Goal: Transaction & Acquisition: Purchase product/service

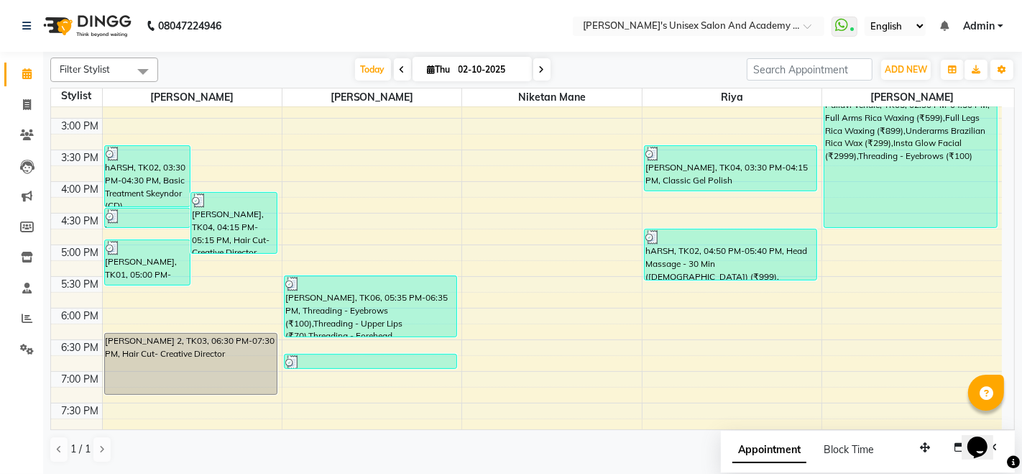
scroll to position [472, 0]
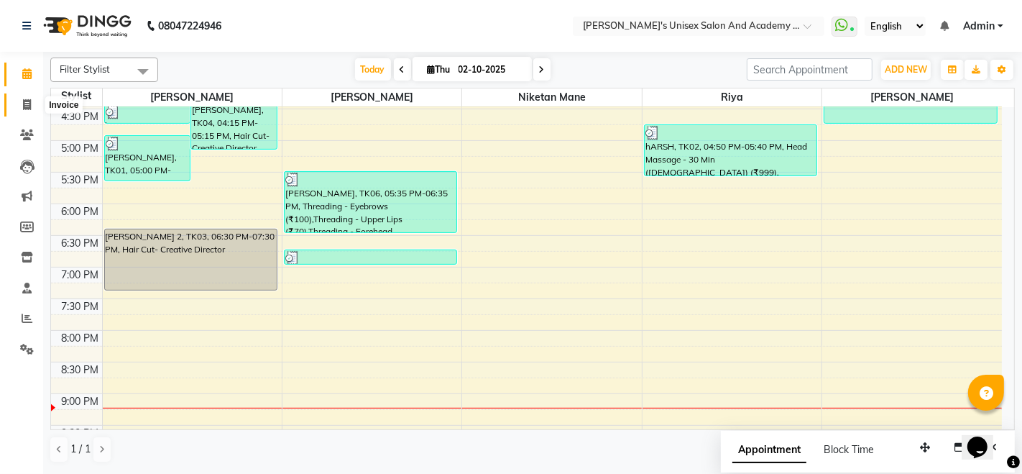
click at [27, 101] on icon at bounding box center [27, 104] width 8 height 11
select select "service"
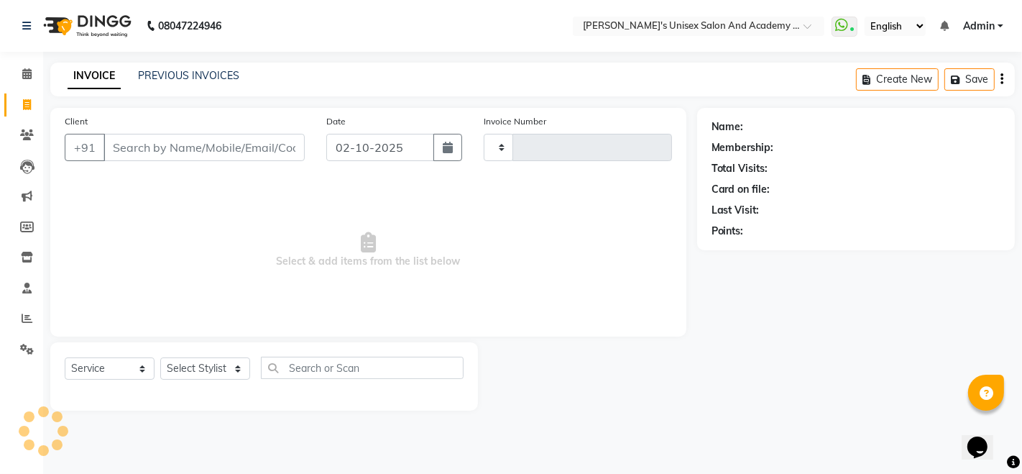
type input "1068"
select select "665"
click at [189, 76] on link "PREVIOUS INVOICES" at bounding box center [188, 75] width 101 height 13
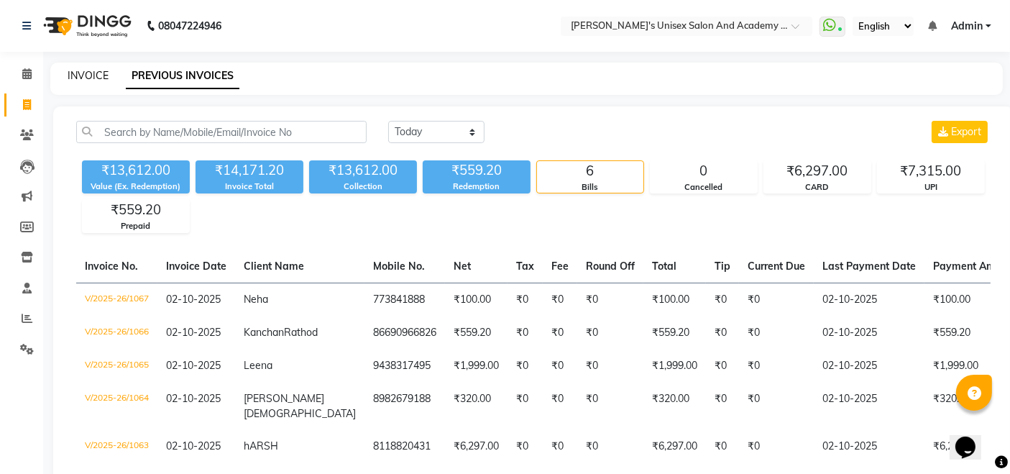
click at [101, 73] on link "INVOICE" at bounding box center [88, 75] width 41 height 13
select select "665"
select select "service"
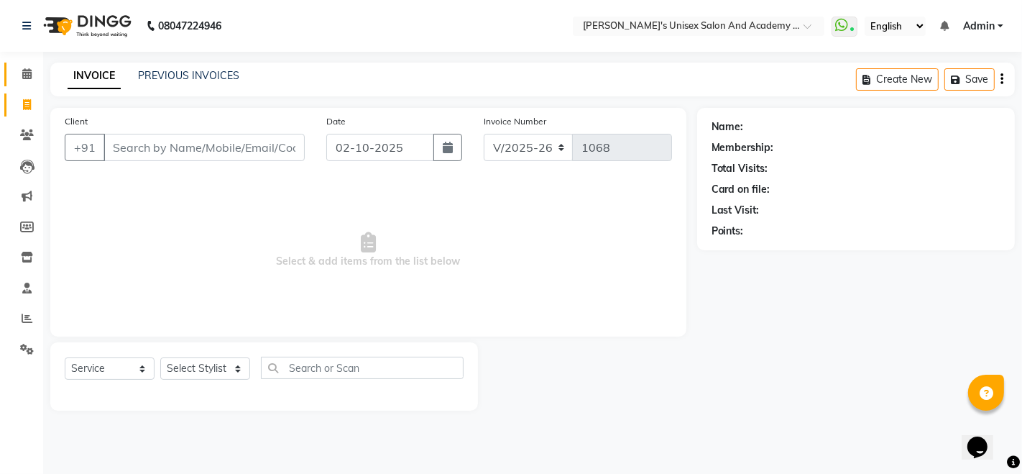
click at [10, 77] on link "Calendar" at bounding box center [21, 75] width 35 height 24
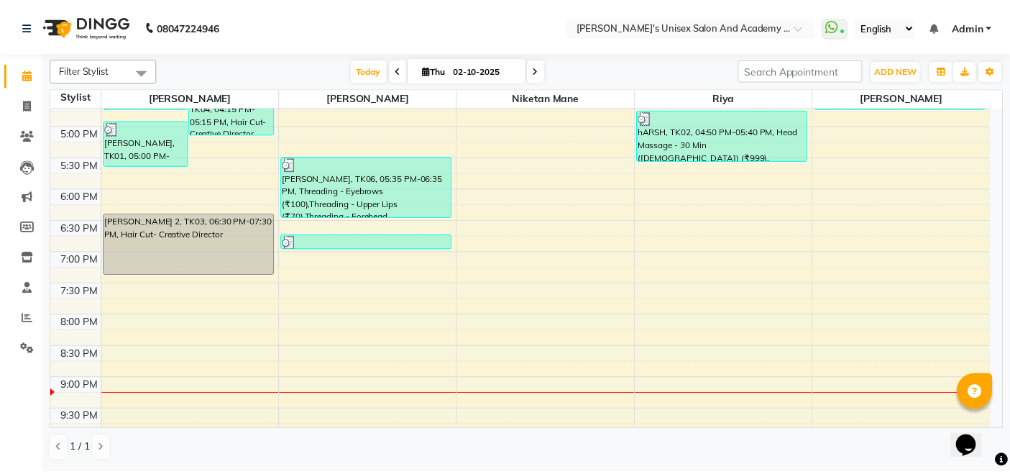
scroll to position [393, 0]
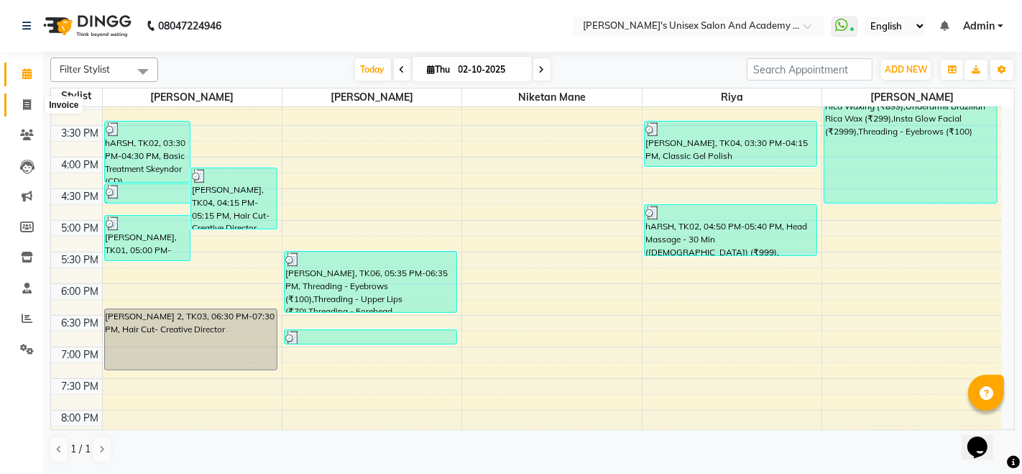
click at [32, 104] on span at bounding box center [26, 105] width 25 height 17
select select "665"
select select "service"
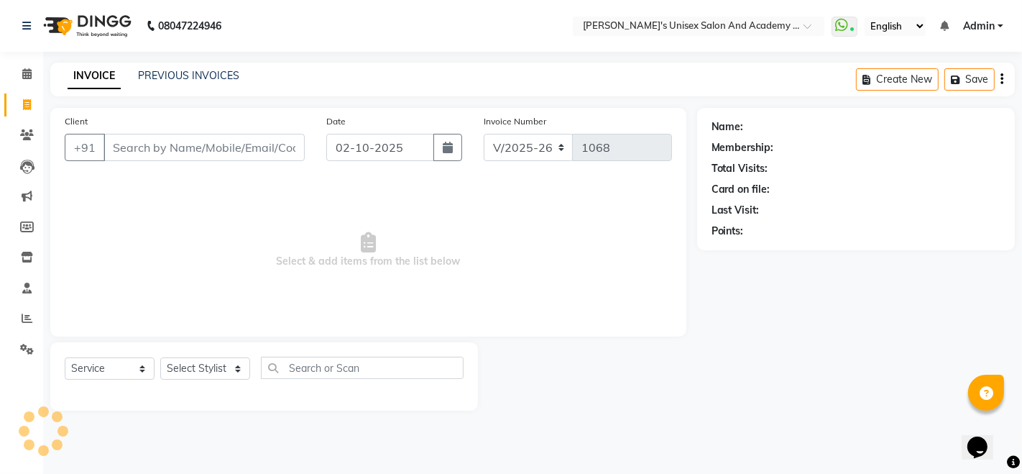
click at [235, 148] on input "Client" at bounding box center [204, 147] width 201 height 27
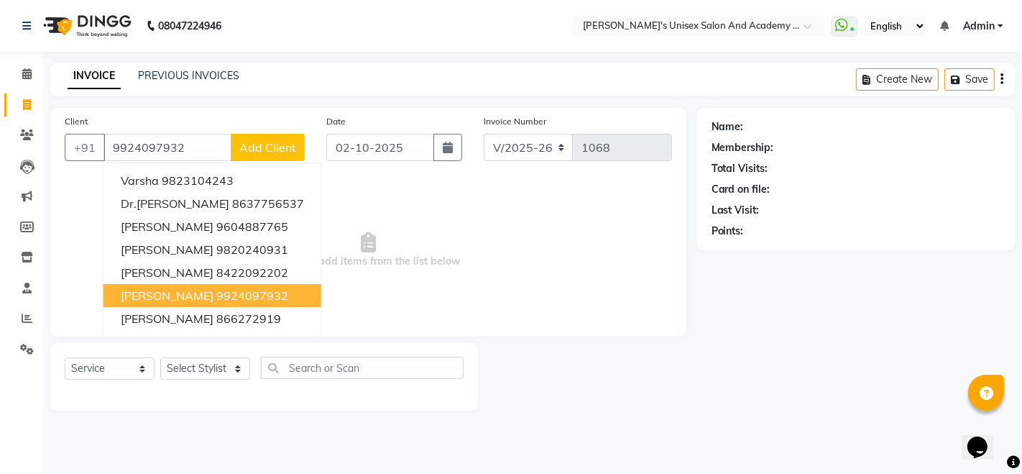
type input "9924097932"
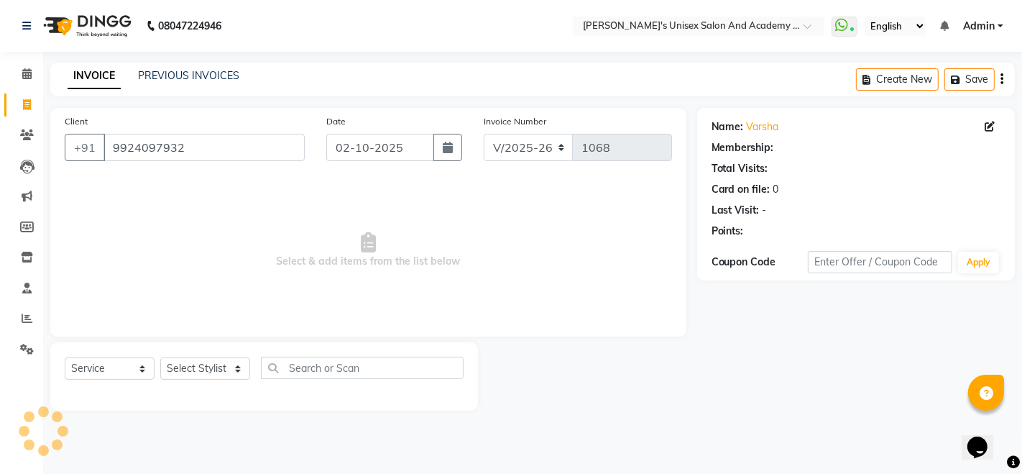
select select "1: Object"
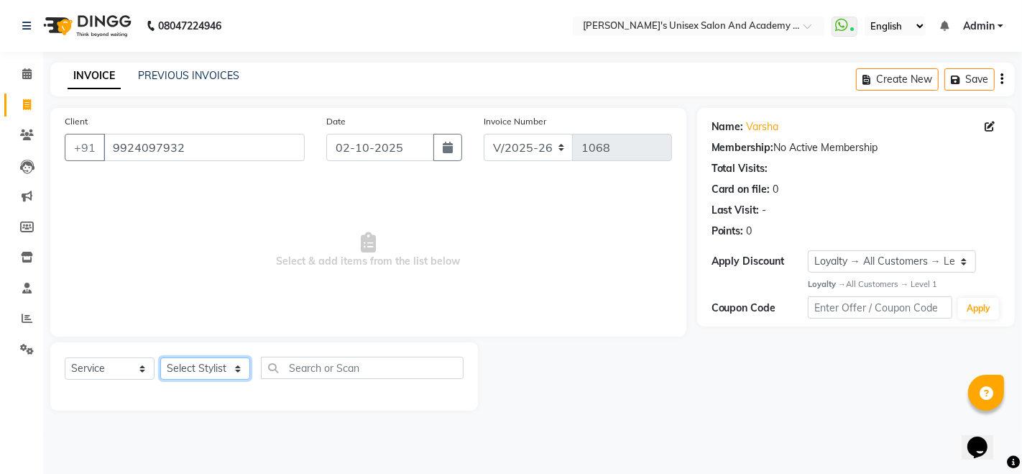
click at [178, 364] on select "Select Stylist [PERSON_NAME] Niketan Mane [PERSON_NAME] Sakshey Chandlaa [PERSO…" at bounding box center [205, 368] width 90 height 22
select select "9923"
click at [160, 357] on select "Select Stylist [PERSON_NAME] Niketan Mane [PERSON_NAME] Sakshey Chandlaa [PERSO…" at bounding box center [205, 368] width 90 height 22
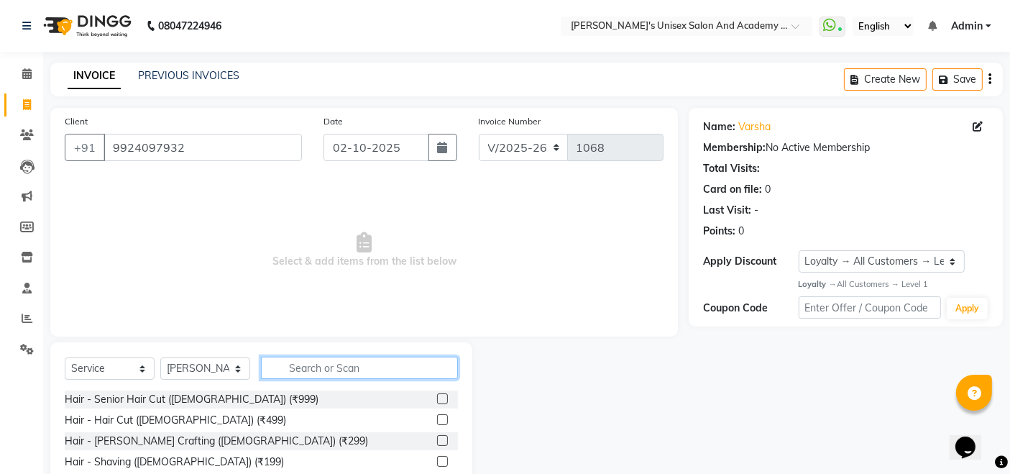
click at [326, 368] on input "text" at bounding box center [359, 368] width 197 height 22
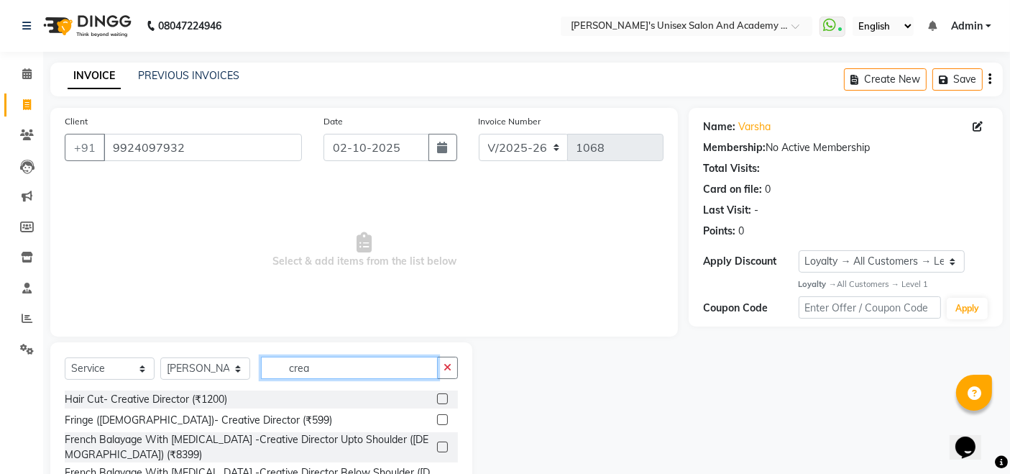
type input "crea"
click at [437, 403] on label at bounding box center [442, 398] width 11 height 11
click at [437, 403] on input "checkbox" at bounding box center [441, 399] width 9 height 9
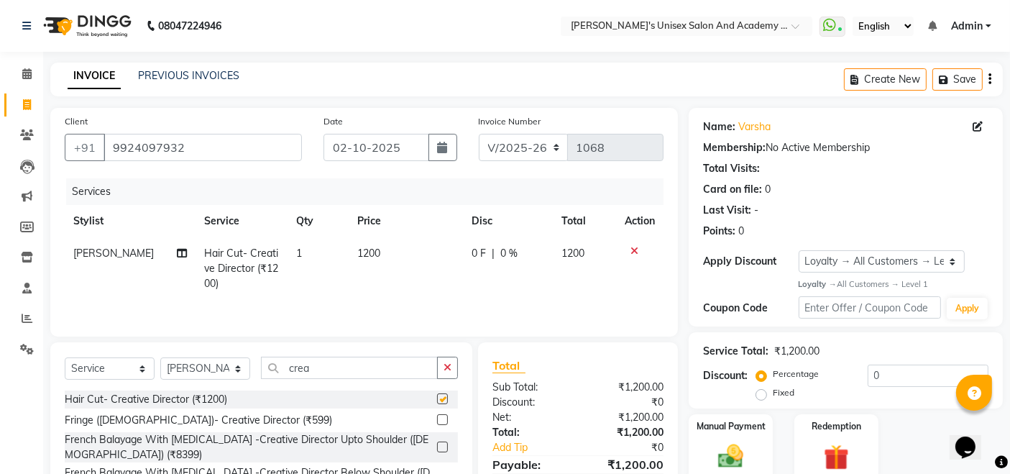
checkbox input "false"
click at [329, 365] on input "crea" at bounding box center [349, 368] width 177 height 22
type input "c"
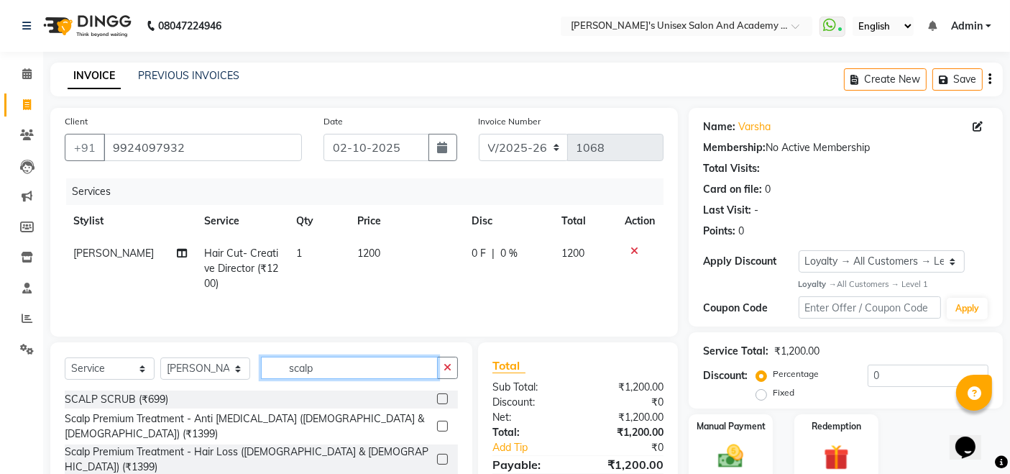
type input "scalp"
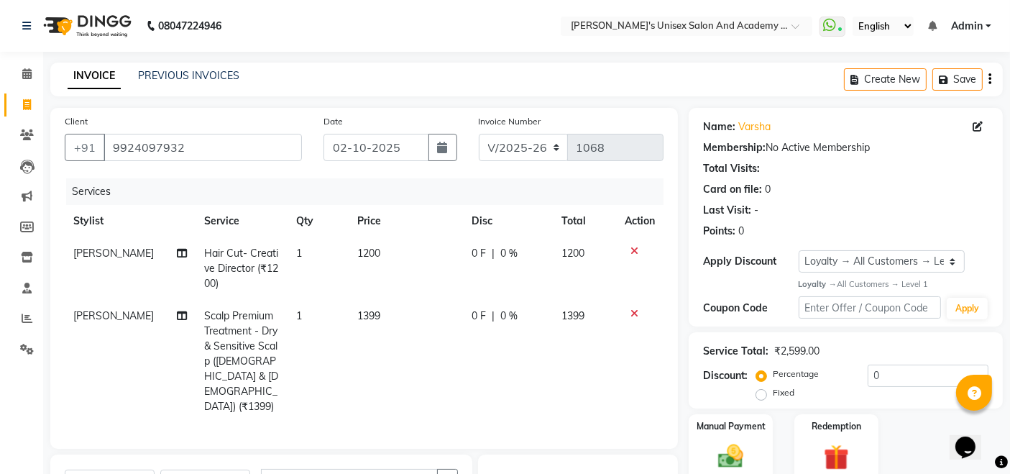
checkbox input "false"
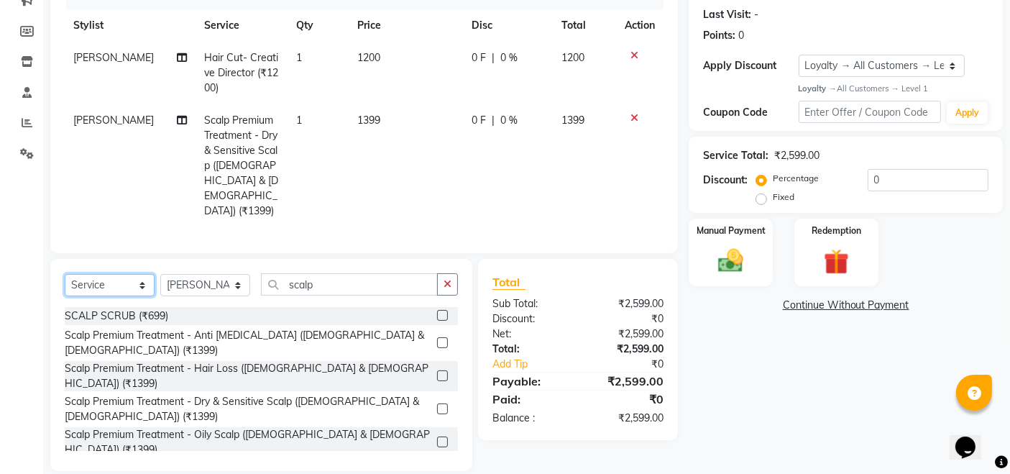
click at [125, 274] on select "Select Service Product Membership Package Voucher Prepaid Gift Card" at bounding box center [110, 285] width 90 height 22
select select "product"
click at [65, 274] on select "Select Service Product Membership Package Voucher Prepaid Gift Card" at bounding box center [110, 285] width 90 height 22
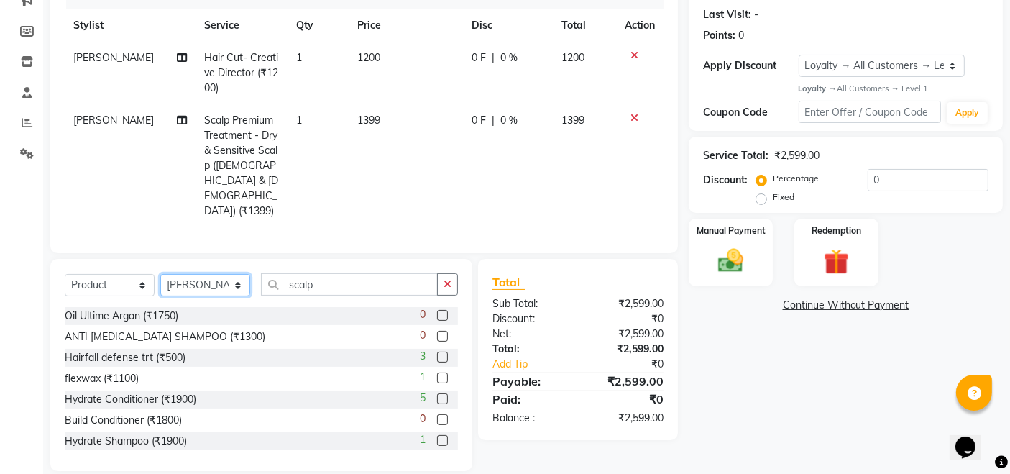
click at [221, 274] on select "Select Stylist [PERSON_NAME] Niketan Mane [PERSON_NAME] Sakshey Chandlaa [PERSO…" at bounding box center [205, 285] width 90 height 22
click at [160, 274] on select "Select Stylist [PERSON_NAME] Niketan Mane [PERSON_NAME] Sakshey Chandlaa [PERSO…" at bounding box center [205, 285] width 90 height 22
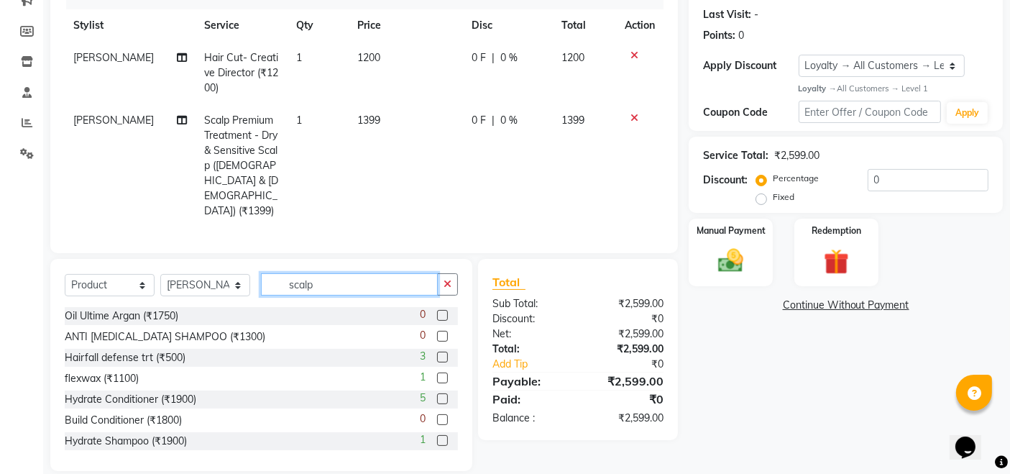
click at [324, 273] on input "scalp" at bounding box center [349, 284] width 177 height 22
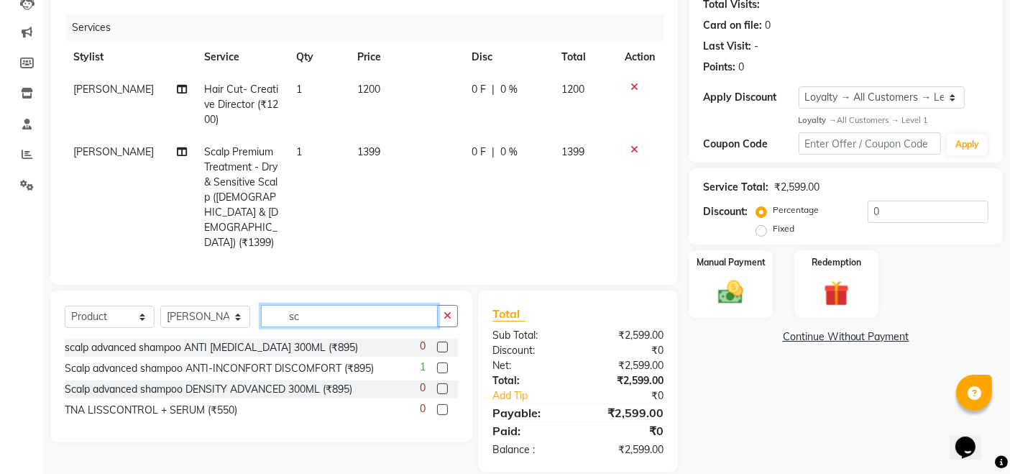
type input "s"
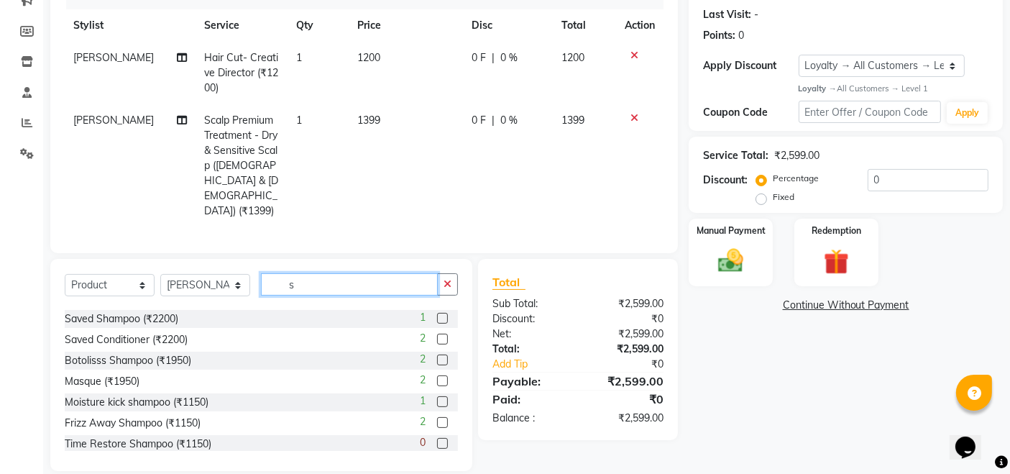
scroll to position [160, 0]
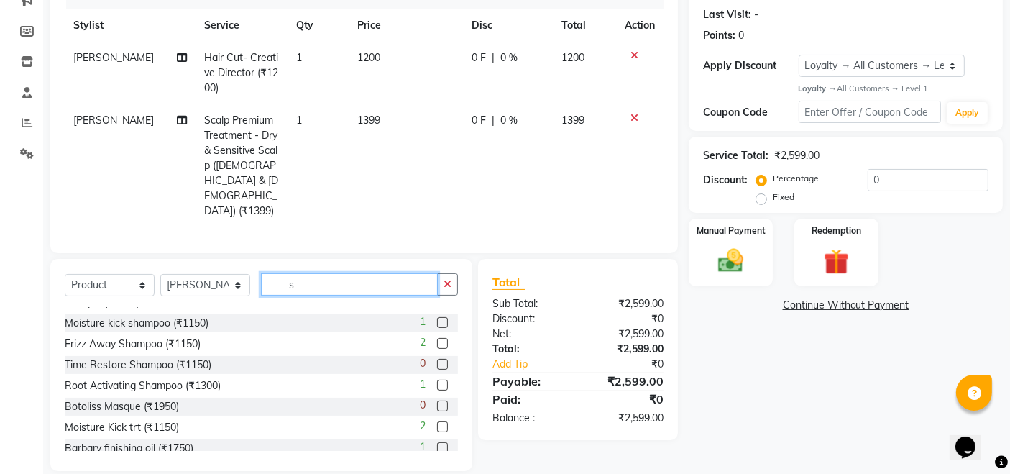
type input "s"
click at [437, 380] on label at bounding box center [442, 385] width 11 height 11
click at [437, 381] on input "checkbox" at bounding box center [441, 385] width 9 height 9
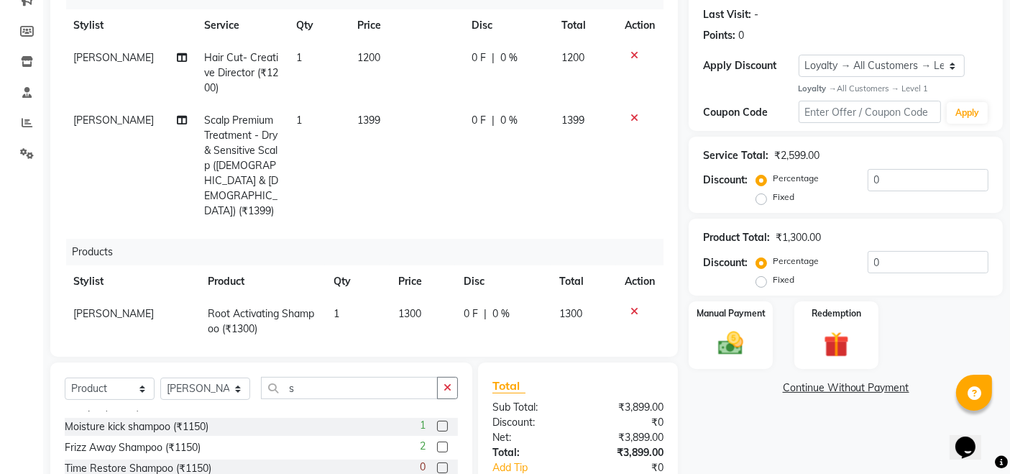
checkbox input "false"
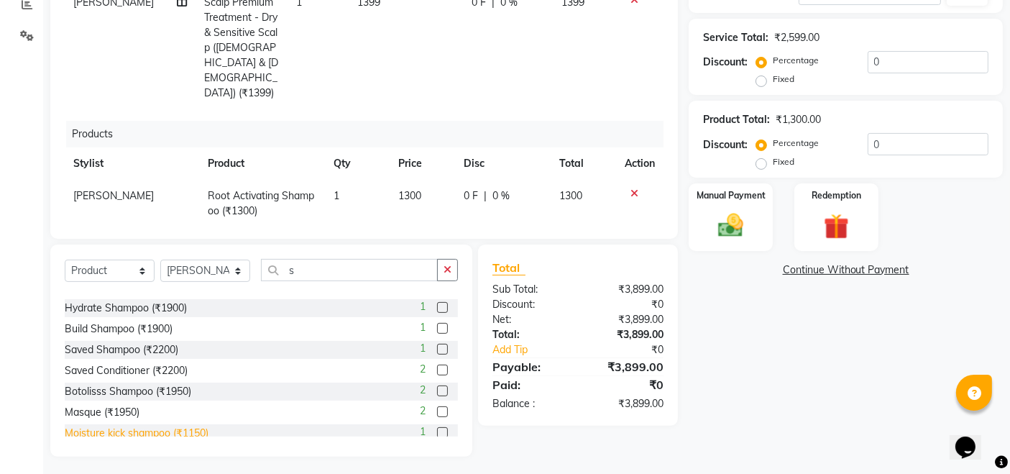
scroll to position [0, 0]
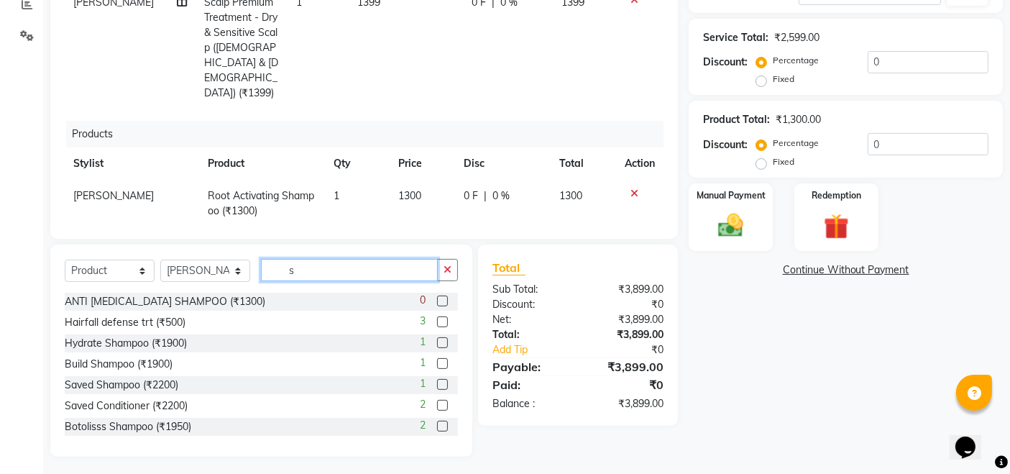
click at [318, 271] on input "s" at bounding box center [349, 270] width 177 height 22
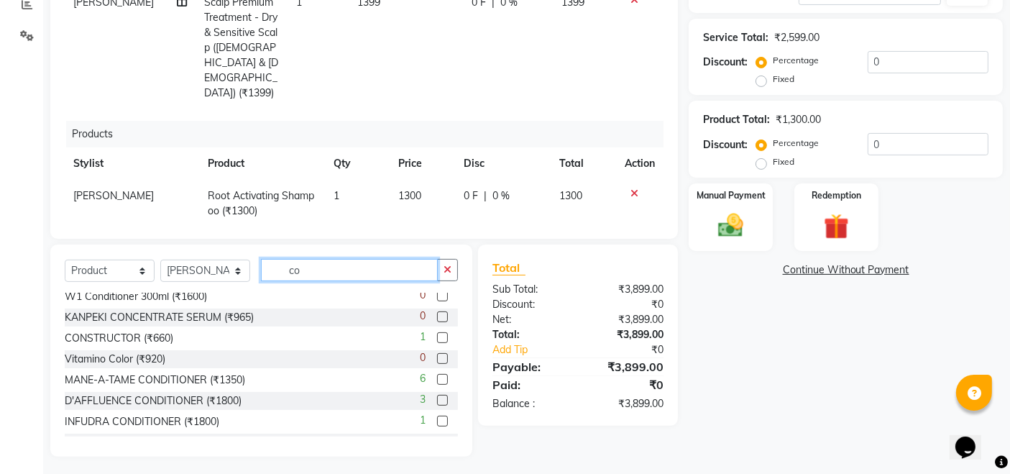
scroll to position [398, 0]
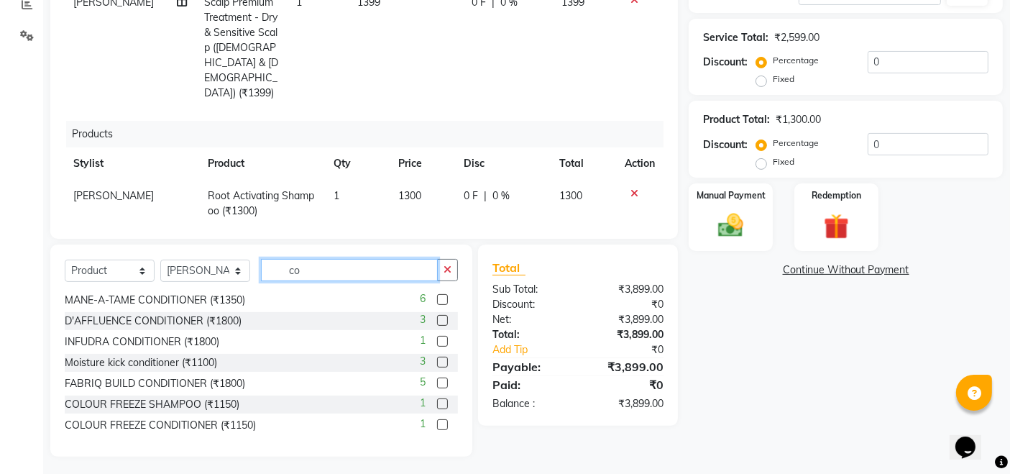
type input "co"
click at [437, 399] on label at bounding box center [442, 403] width 11 height 11
click at [437, 400] on input "checkbox" at bounding box center [441, 404] width 9 height 9
checkbox input "false"
click at [736, 205] on div "Manual Payment" at bounding box center [730, 217] width 87 height 70
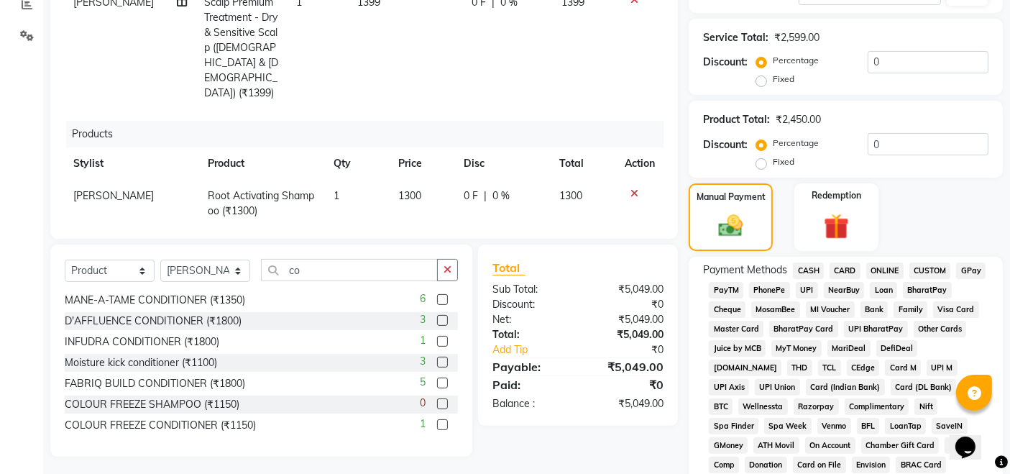
click at [805, 292] on span "UPI" at bounding box center [807, 290] width 22 height 17
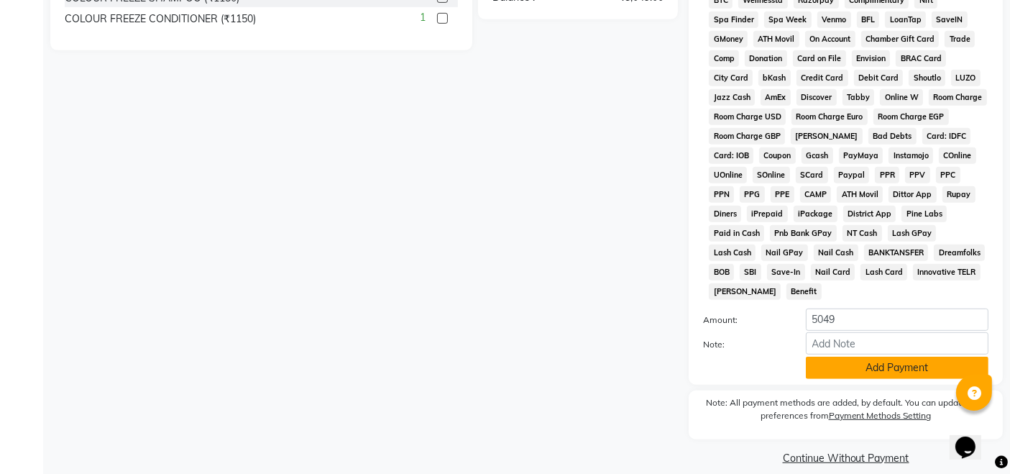
click at [898, 357] on button "Add Payment" at bounding box center [897, 368] width 183 height 22
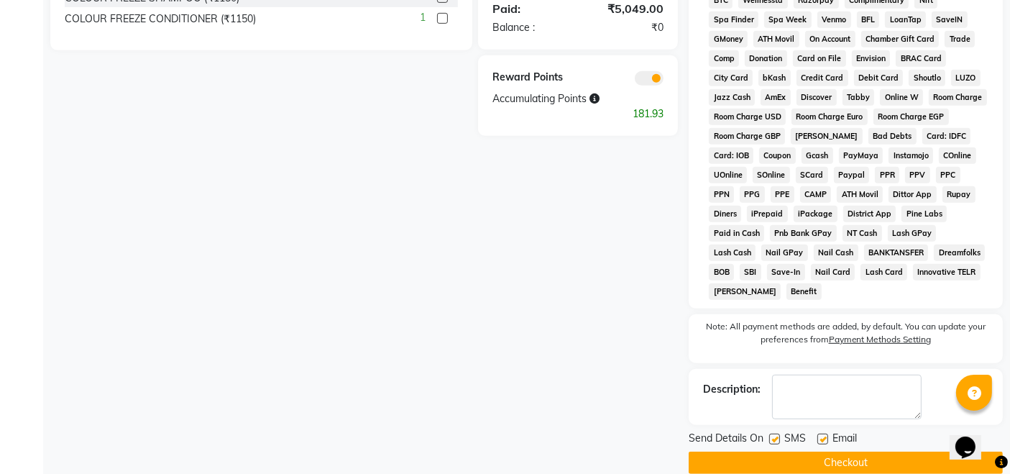
click at [837, 451] on button "Checkout" at bounding box center [846, 462] width 314 height 22
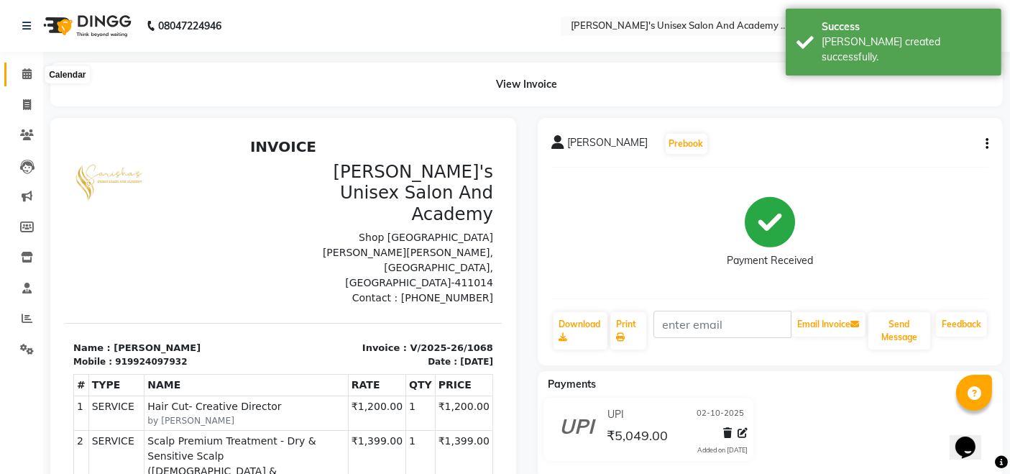
click at [28, 77] on icon at bounding box center [26, 73] width 9 height 11
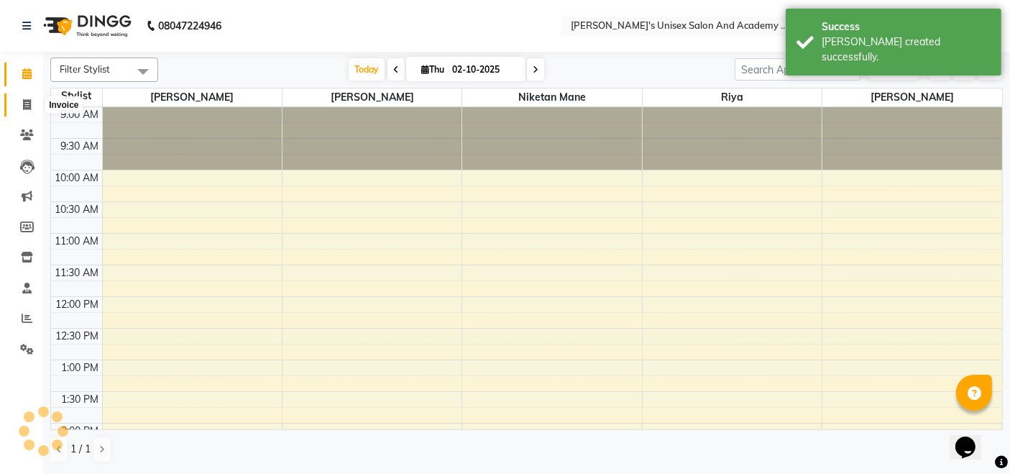
click at [28, 101] on icon at bounding box center [27, 104] width 8 height 11
select select "service"
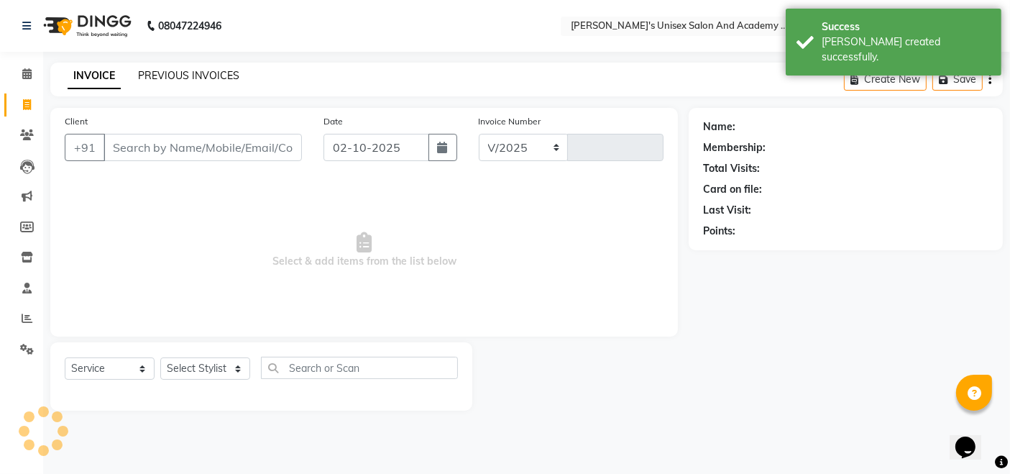
select select "665"
type input "1069"
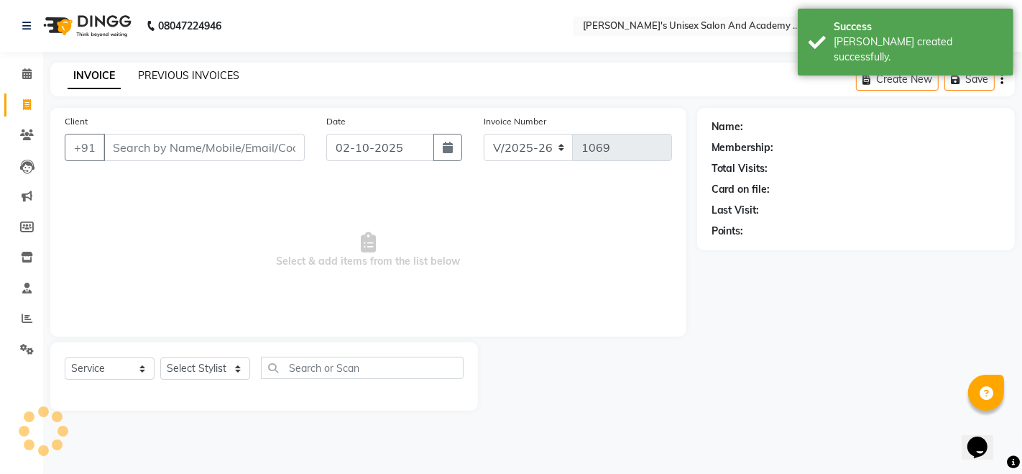
click at [180, 70] on link "PREVIOUS INVOICES" at bounding box center [188, 75] width 101 height 13
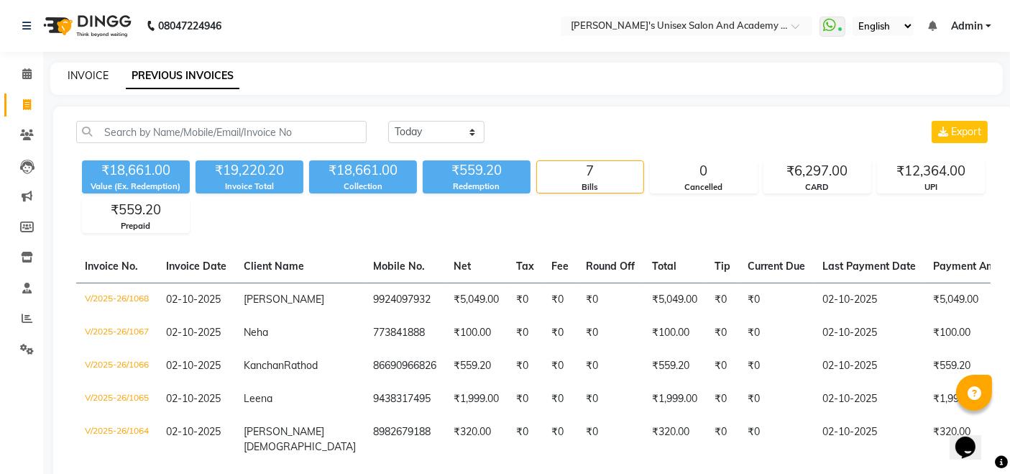
click at [92, 81] on link "INVOICE" at bounding box center [88, 75] width 41 height 13
select select "665"
select select "service"
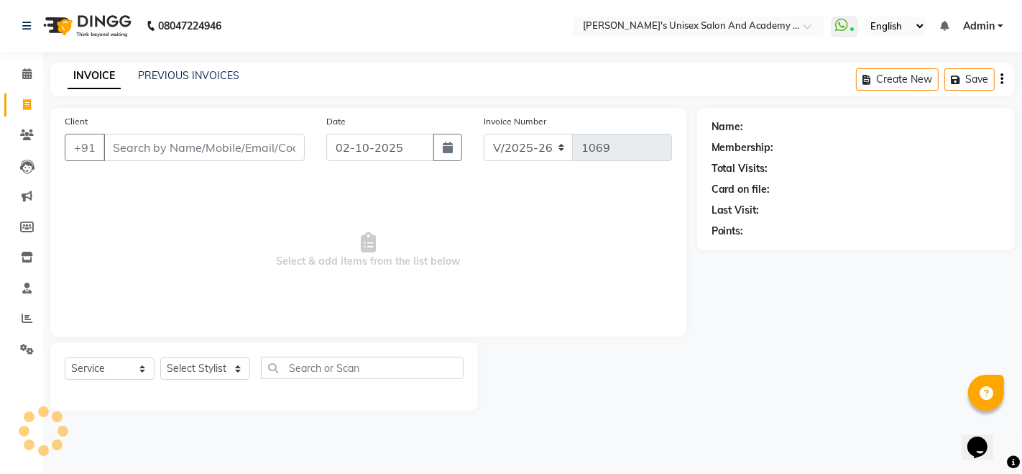
click at [148, 150] on input "Client" at bounding box center [204, 147] width 201 height 27
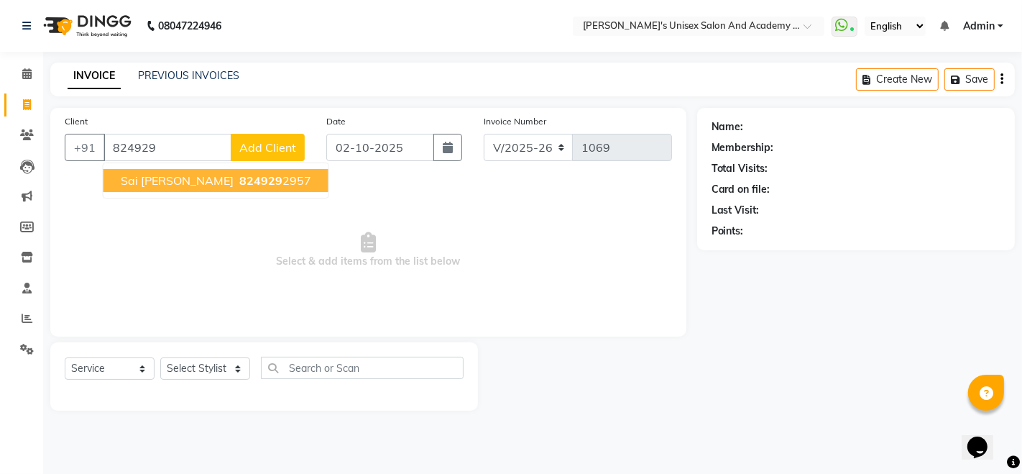
click at [239, 181] on span "824929" at bounding box center [260, 180] width 43 height 14
type input "8249292957"
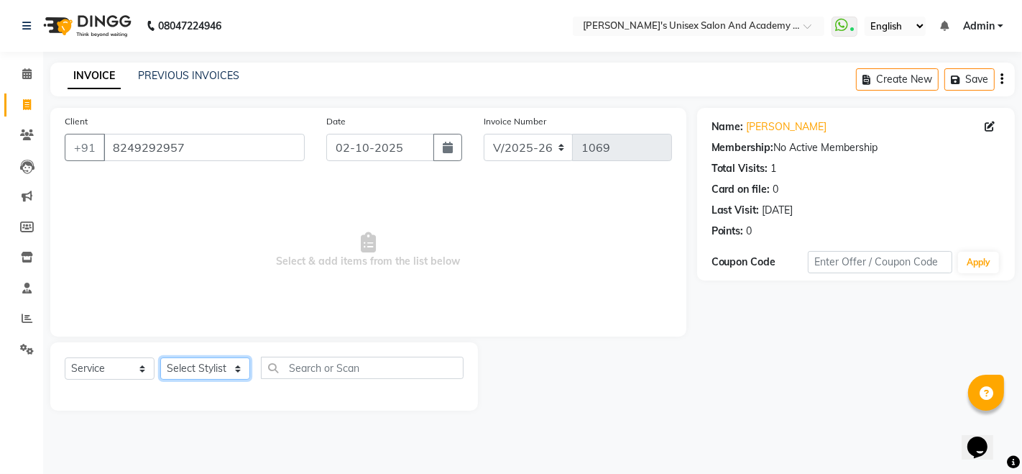
click at [193, 366] on select "Select Stylist [PERSON_NAME] Niketan Mane [PERSON_NAME] Sakshey Chandlaa [PERSO…" at bounding box center [205, 368] width 90 height 22
select select "65488"
click at [160, 357] on select "Select Stylist [PERSON_NAME] Niketan Mane [PERSON_NAME] Sakshey Chandlaa [PERSO…" at bounding box center [205, 368] width 90 height 22
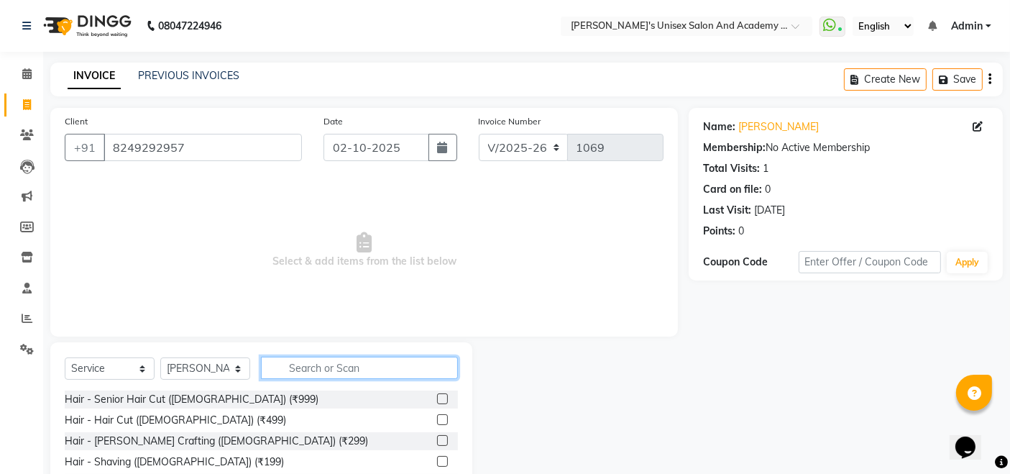
click at [323, 361] on input "text" at bounding box center [359, 368] width 197 height 22
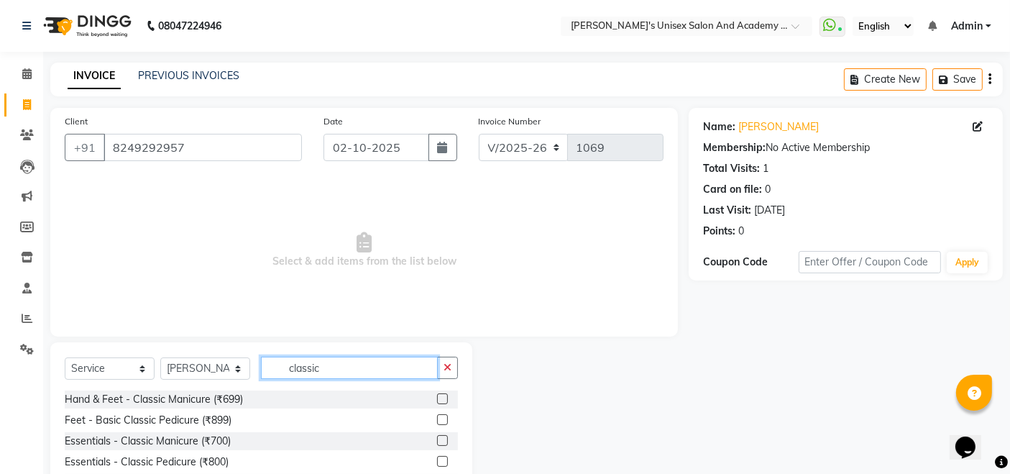
type input "classic"
click at [442, 397] on label at bounding box center [442, 398] width 11 height 11
click at [442, 397] on input "checkbox" at bounding box center [441, 399] width 9 height 9
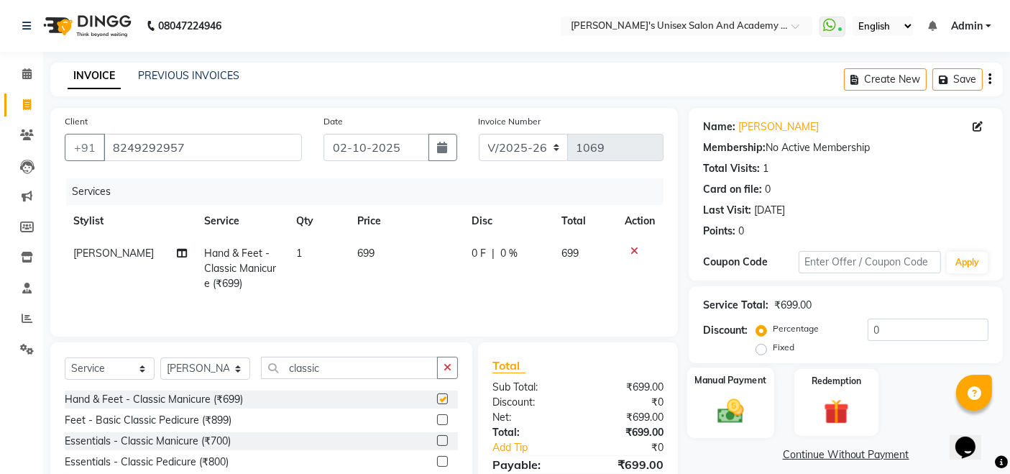
checkbox input "false"
click at [710, 407] on img at bounding box center [731, 410] width 43 height 30
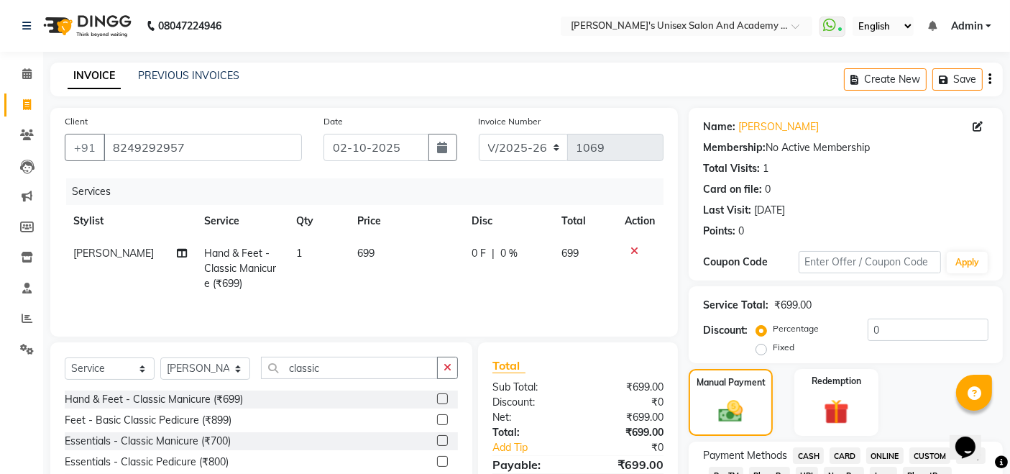
scroll to position [319, 0]
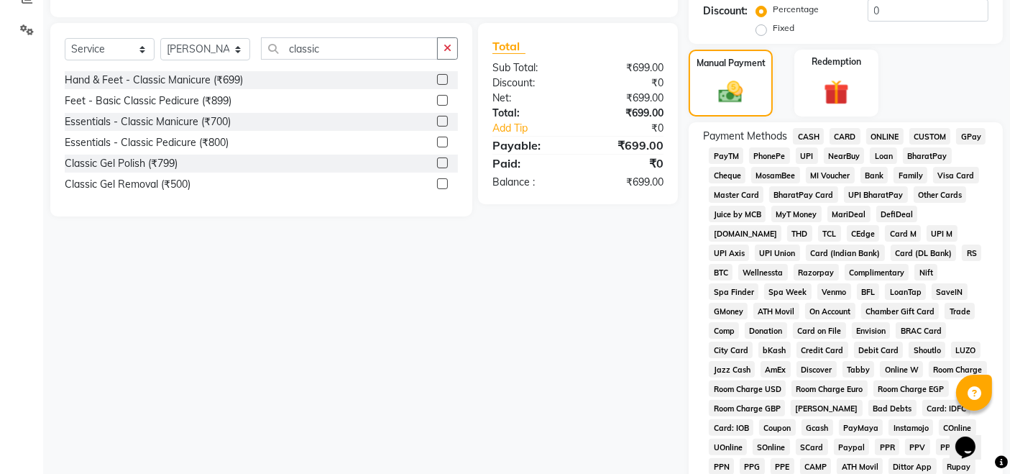
click at [813, 152] on span "UPI" at bounding box center [807, 155] width 22 height 17
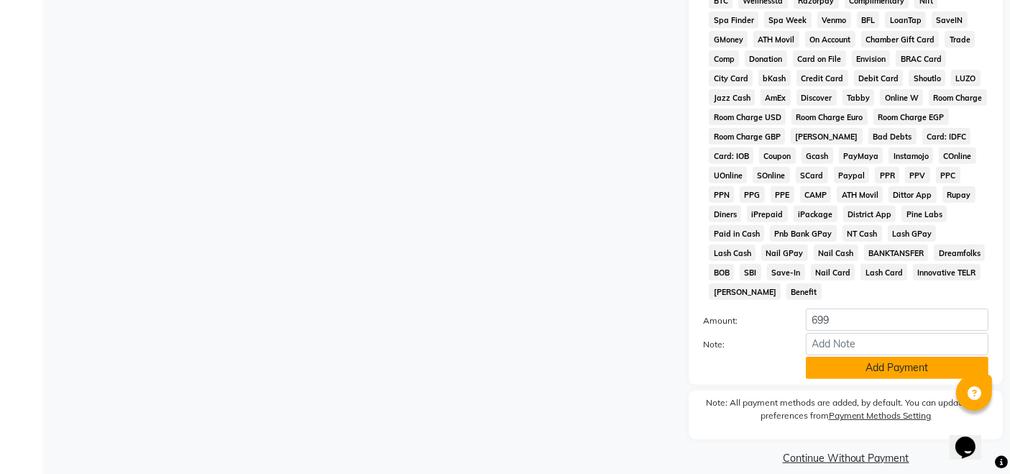
click at [863, 357] on button "Add Payment" at bounding box center [897, 368] width 183 height 22
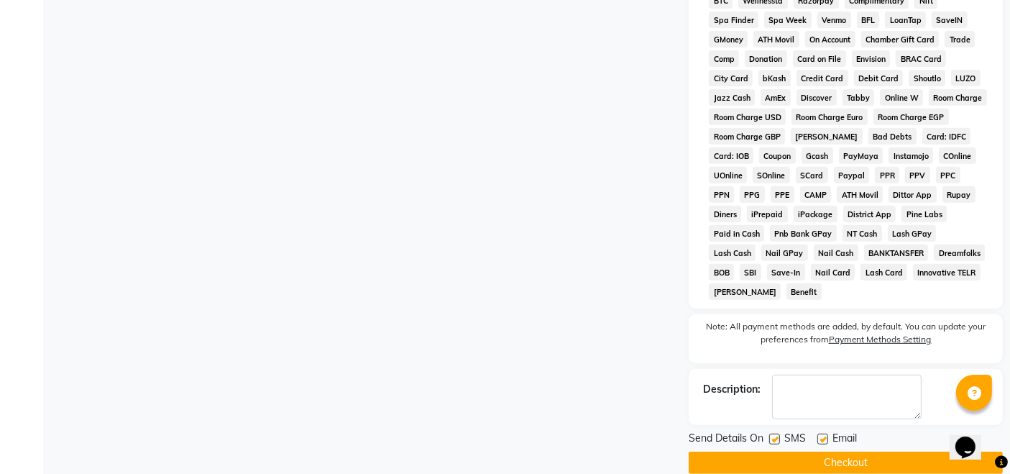
click at [790, 451] on button "Checkout" at bounding box center [846, 462] width 314 height 22
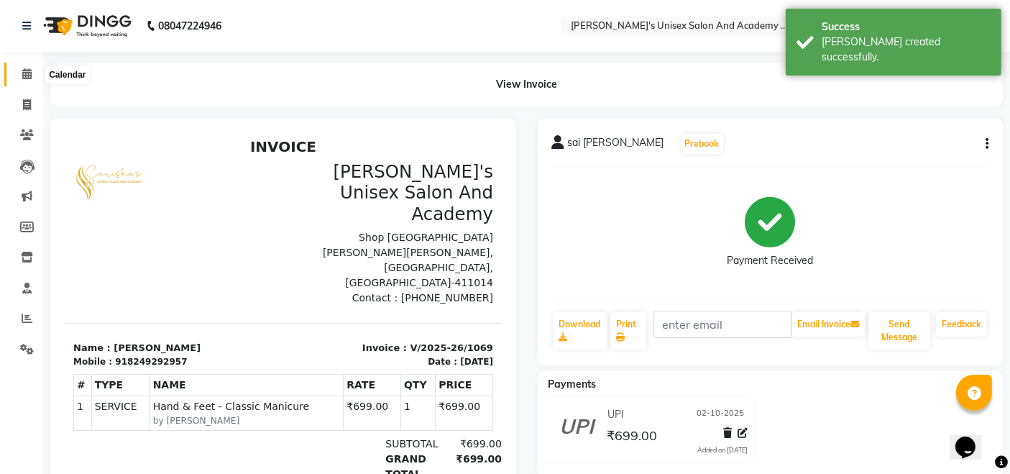
click at [27, 73] on icon at bounding box center [26, 73] width 9 height 11
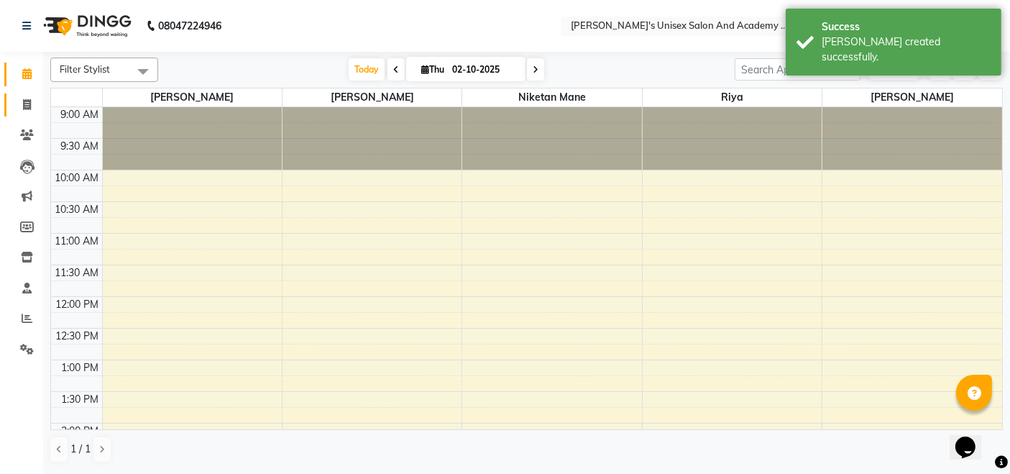
click at [28, 107] on icon at bounding box center [27, 104] width 8 height 11
select select "service"
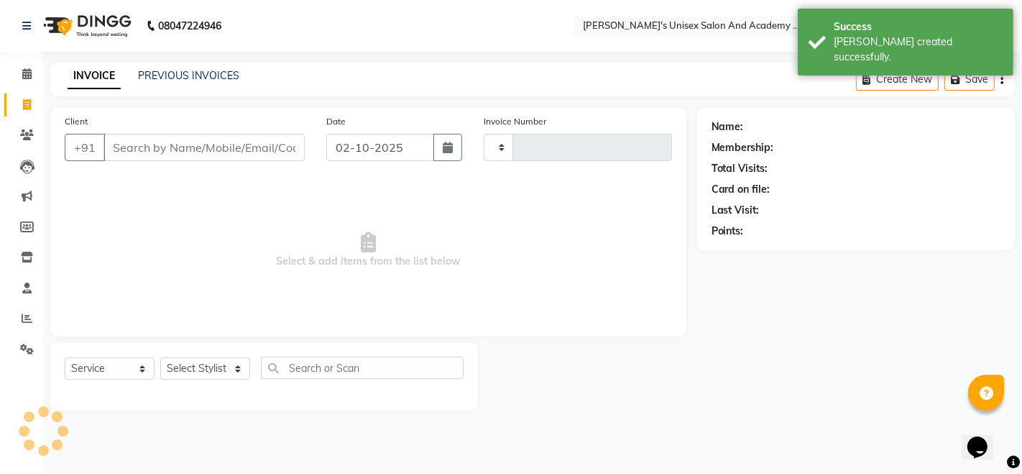
type input "1070"
select select "665"
click at [167, 144] on input "Client" at bounding box center [204, 147] width 201 height 27
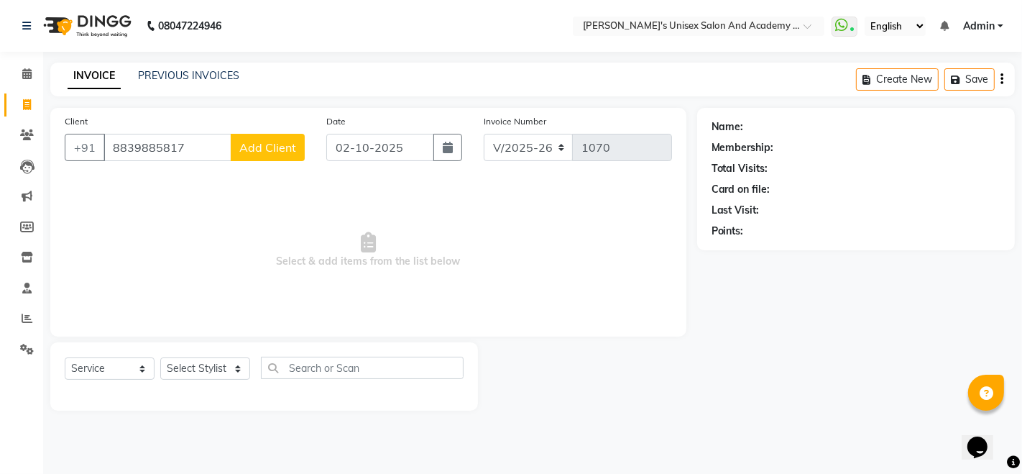
type input "8839885817"
click at [254, 145] on span "Add Client" at bounding box center [267, 147] width 57 height 14
select select "22"
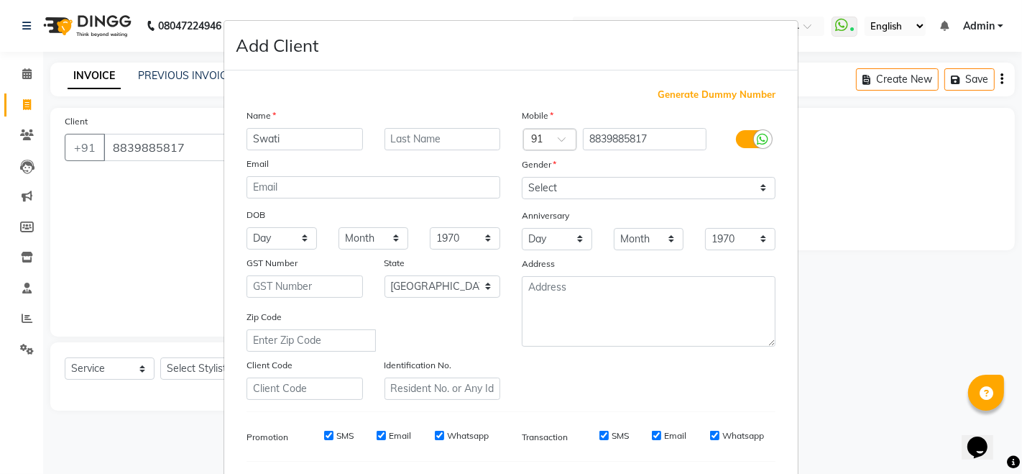
type input "Swati"
type input "Jaiswal"
drag, startPoint x: 549, startPoint y: 188, endPoint x: 549, endPoint y: 196, distance: 7.9
click at [549, 188] on select "Select [DEMOGRAPHIC_DATA] [DEMOGRAPHIC_DATA] Other Prefer Not To Say" at bounding box center [649, 188] width 254 height 22
select select "[DEMOGRAPHIC_DATA]"
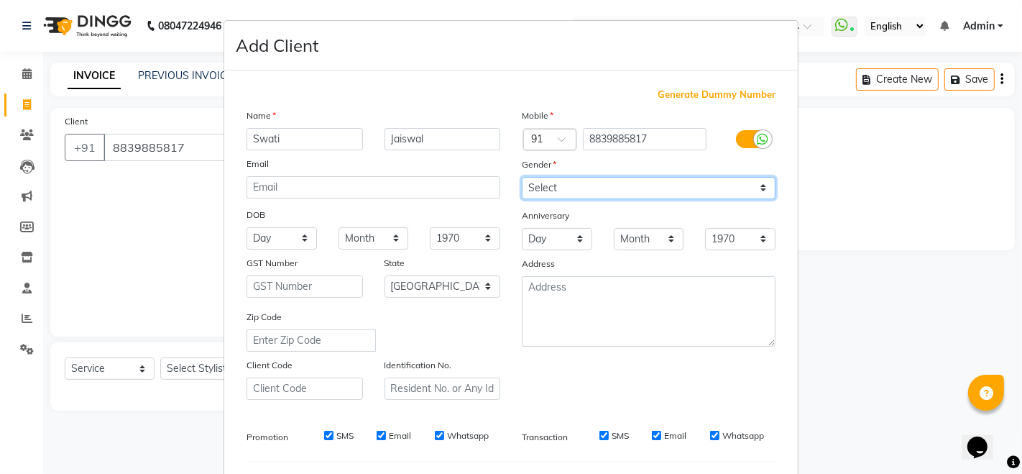
click at [522, 177] on select "Select [DEMOGRAPHIC_DATA] [DEMOGRAPHIC_DATA] Other Prefer Not To Say" at bounding box center [649, 188] width 254 height 22
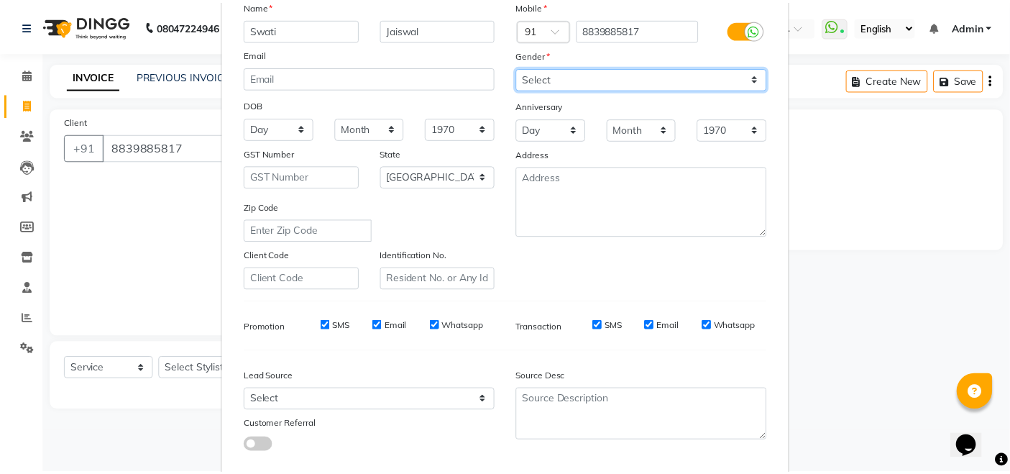
scroll to position [188, 0]
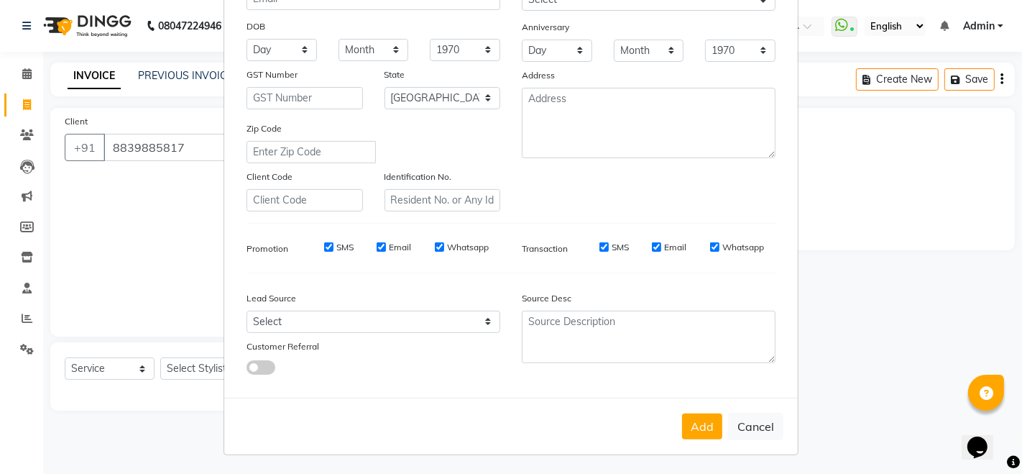
drag, startPoint x: 694, startPoint y: 423, endPoint x: 669, endPoint y: 418, distance: 25.7
click at [699, 422] on button "Add" at bounding box center [702, 426] width 40 height 26
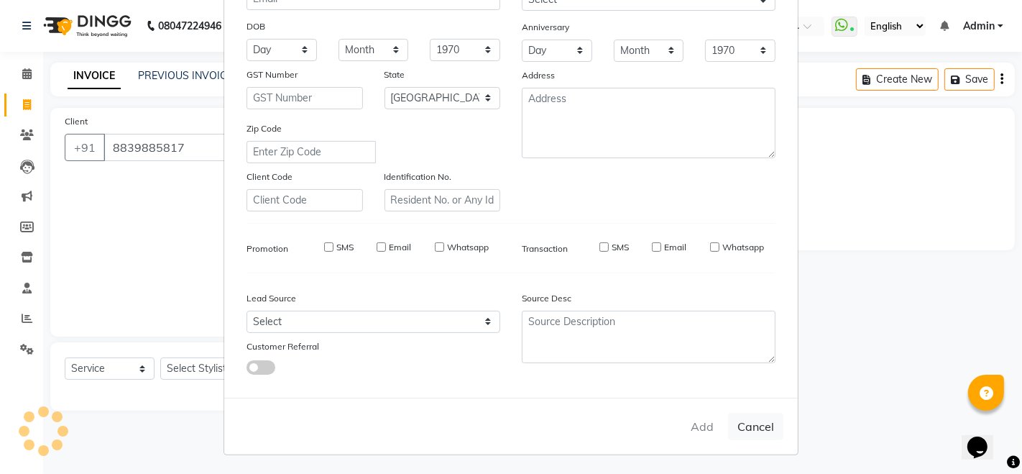
select select
select select "null"
select select
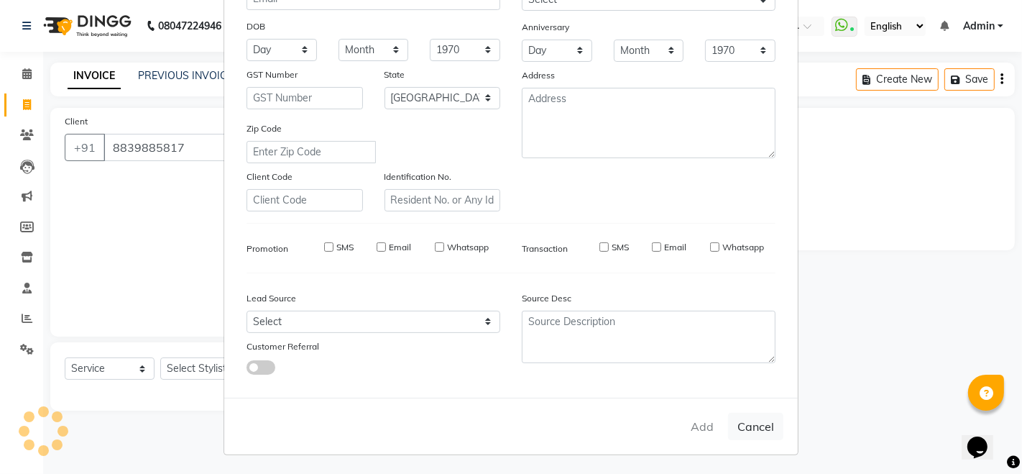
select select
checkbox input "false"
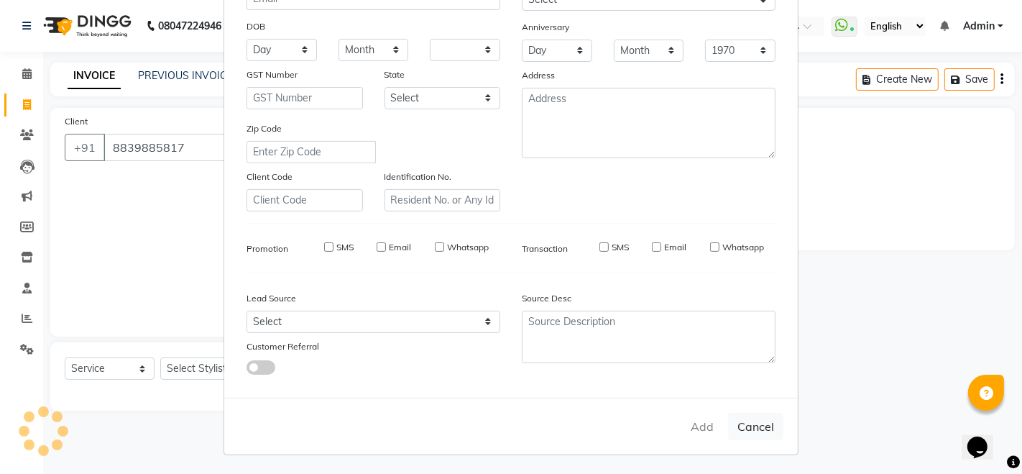
checkbox input "false"
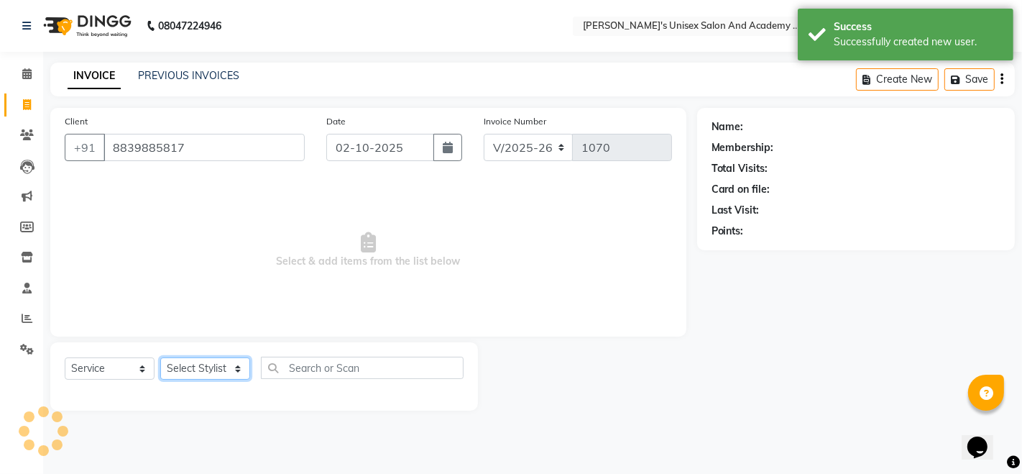
click at [185, 362] on select "Select Stylist [PERSON_NAME] Niketan Mane [PERSON_NAME] Sakshey Chandlaa [PERSO…" at bounding box center [205, 368] width 90 height 22
select select "1: Object"
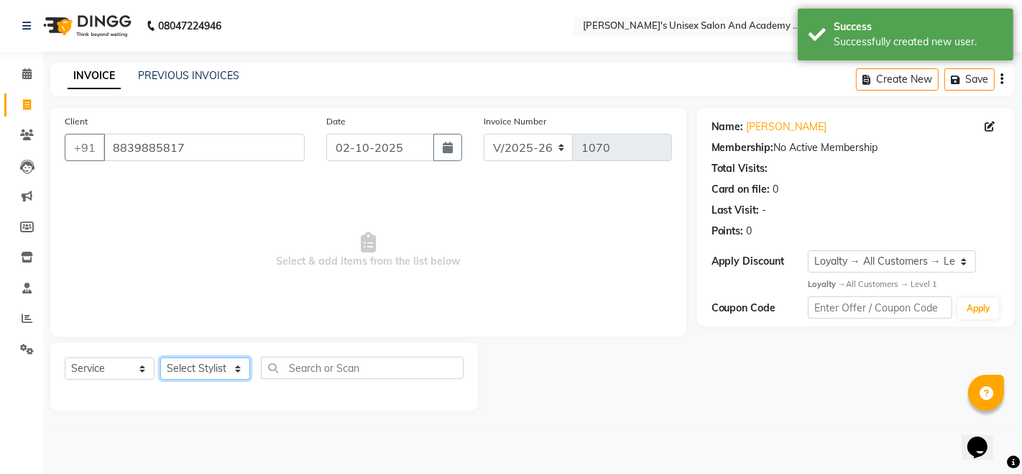
select select "9923"
click at [160, 357] on select "Select Stylist [PERSON_NAME] Niketan Mane [PERSON_NAME] Sakshey Chandlaa [PERSO…" at bounding box center [205, 368] width 90 height 22
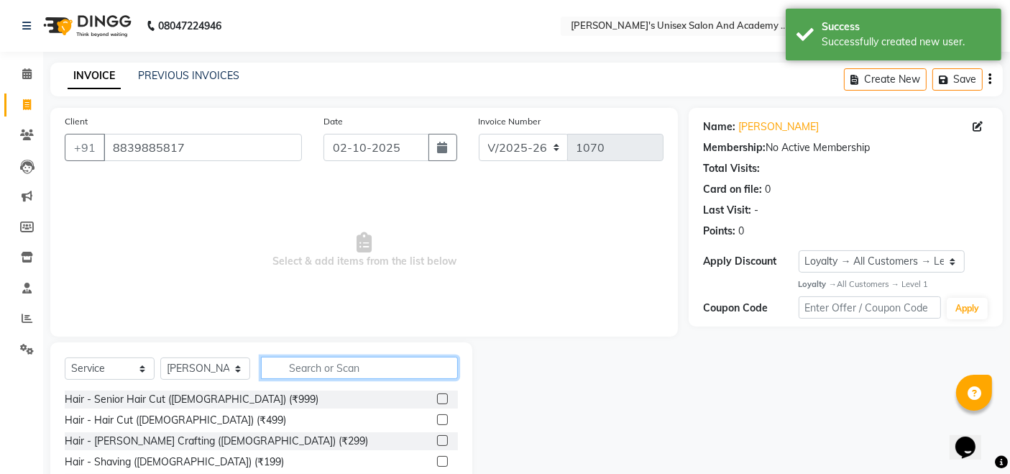
click at [332, 374] on input "text" at bounding box center [359, 368] width 197 height 22
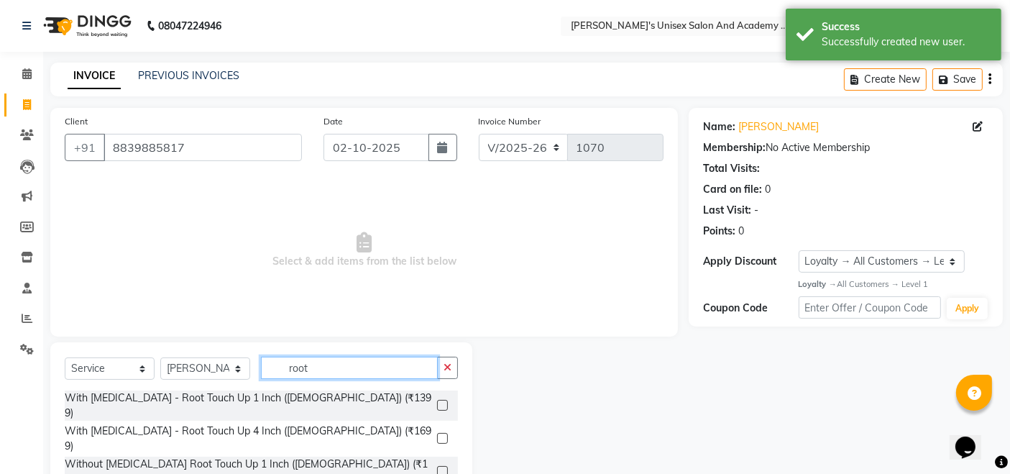
type input "root"
click at [444, 466] on label at bounding box center [442, 471] width 11 height 11
click at [444, 467] on input "checkbox" at bounding box center [441, 471] width 9 height 9
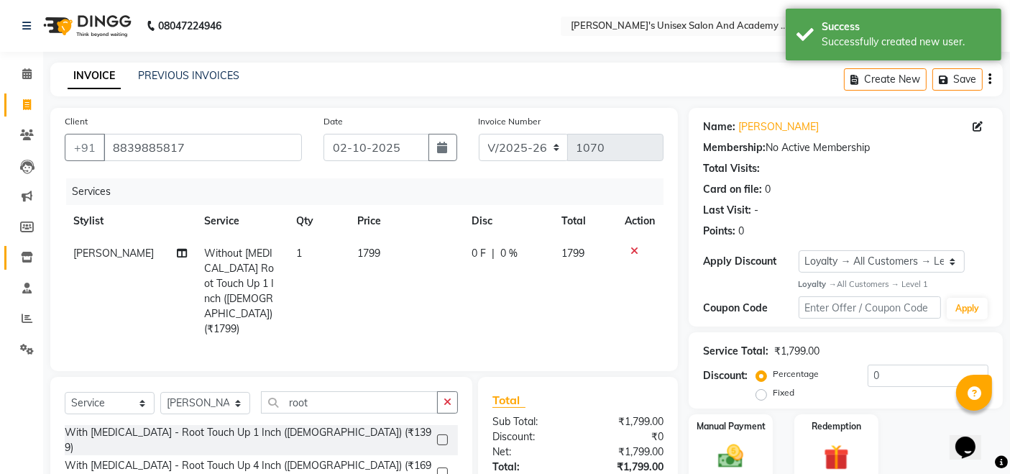
checkbox input "false"
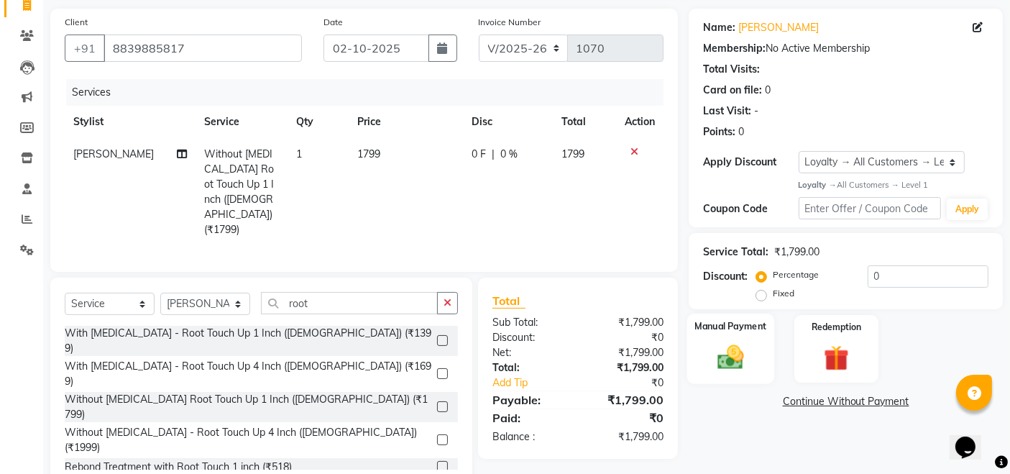
click at [749, 326] on label "Manual Payment" at bounding box center [731, 327] width 72 height 14
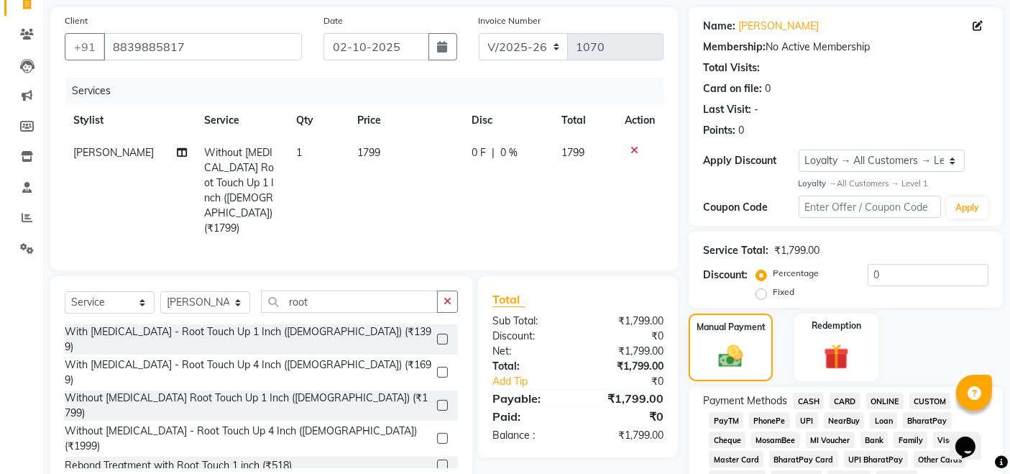
scroll to position [179, 0]
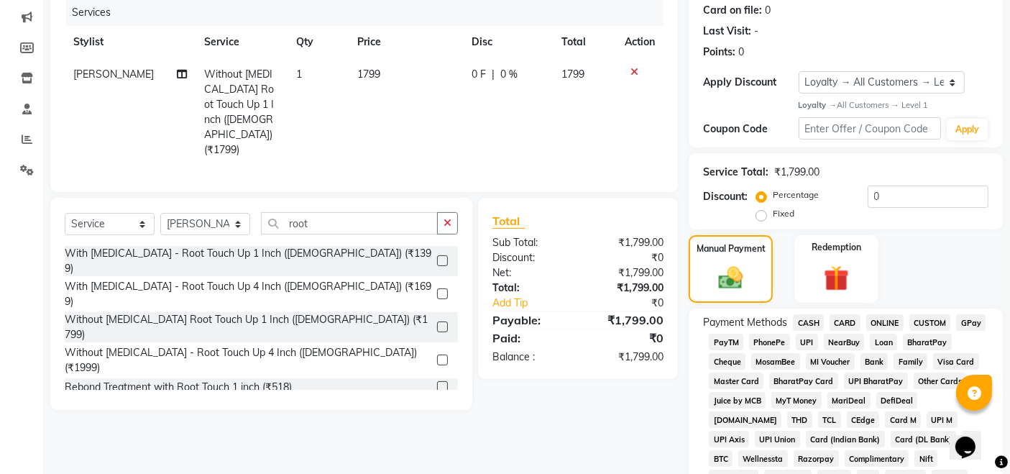
click at [812, 341] on span "UPI" at bounding box center [807, 342] width 22 height 17
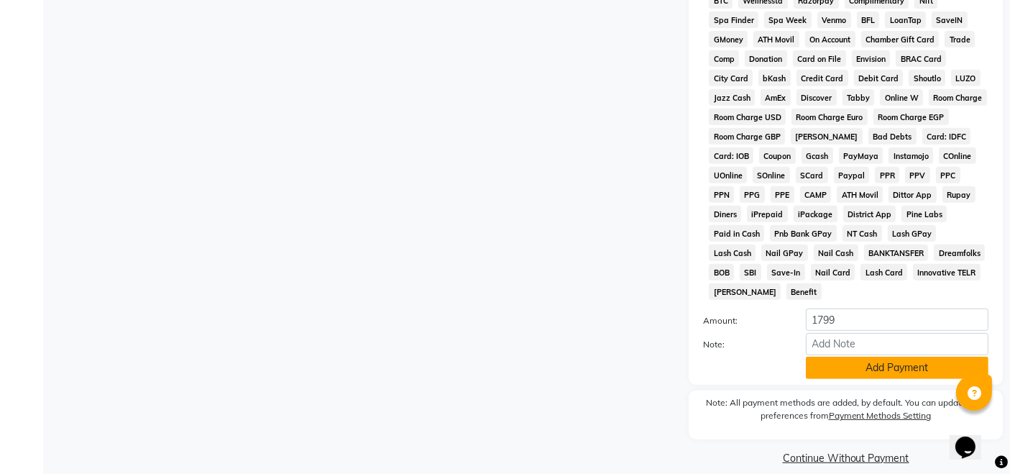
click at [881, 360] on button "Add Payment" at bounding box center [897, 368] width 183 height 22
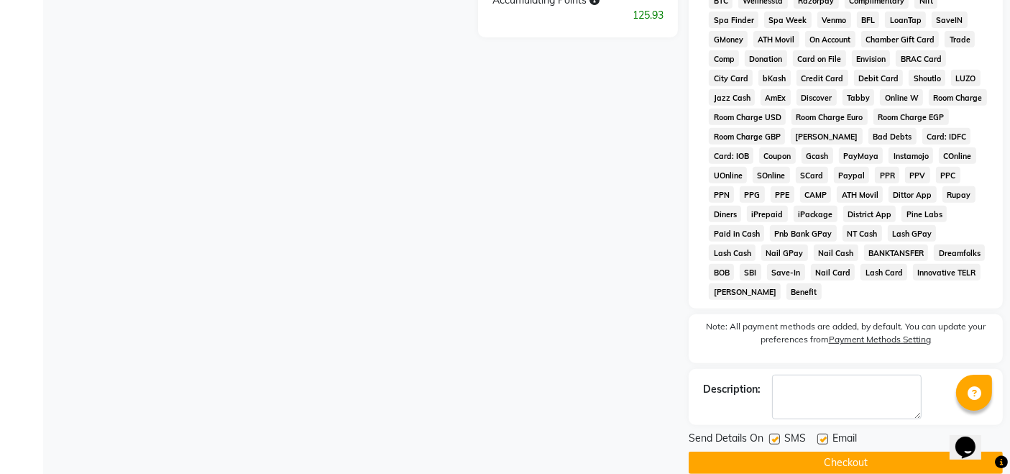
click at [848, 451] on button "Checkout" at bounding box center [846, 462] width 314 height 22
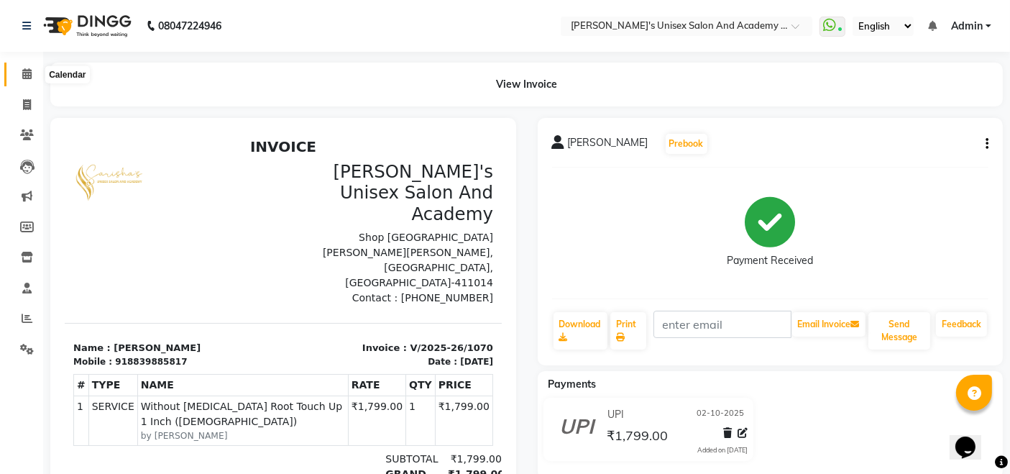
click at [22, 77] on icon at bounding box center [26, 73] width 9 height 11
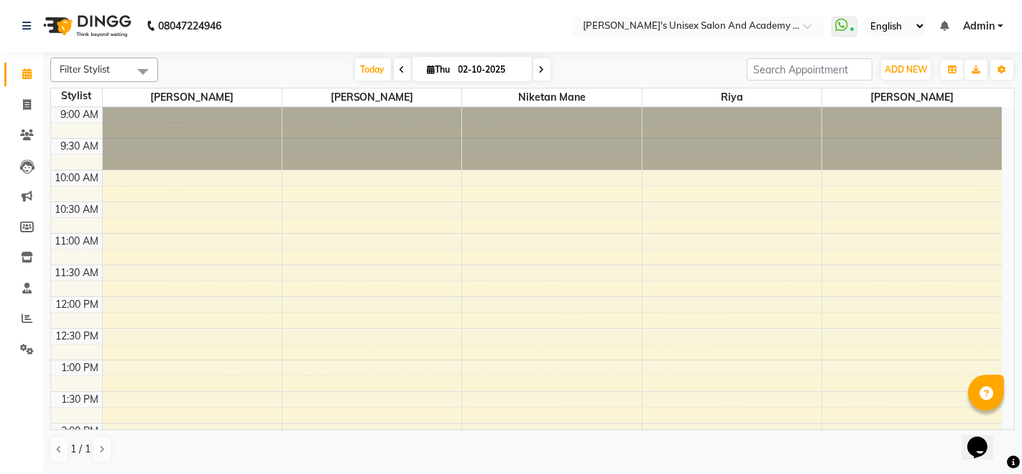
click at [541, 70] on icon at bounding box center [542, 69] width 6 height 9
type input "03-10-2025"
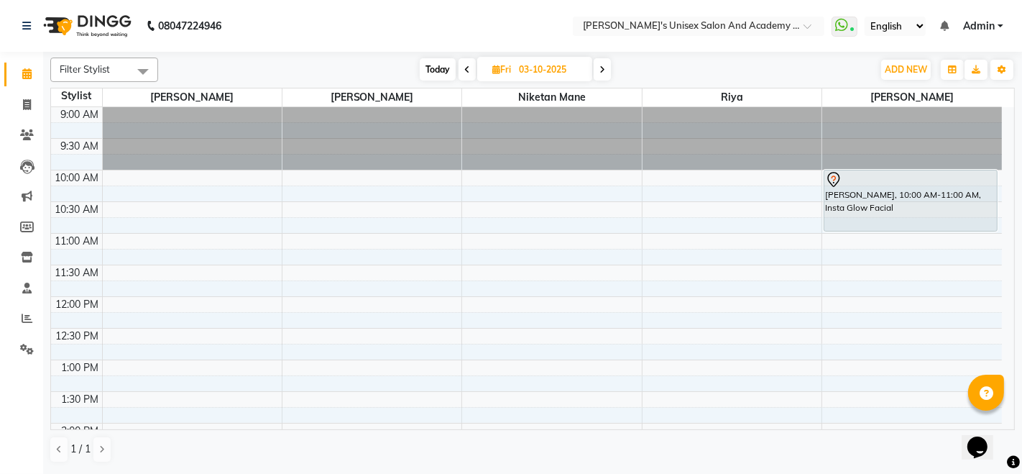
click at [991, 17] on ul "WhatsApp Status ✕ Status: Connected Most Recent Message: [DATE] 10:42 AM Recent…" at bounding box center [921, 26] width 179 height 19
click at [992, 27] on span "Admin" at bounding box center [979, 26] width 32 height 15
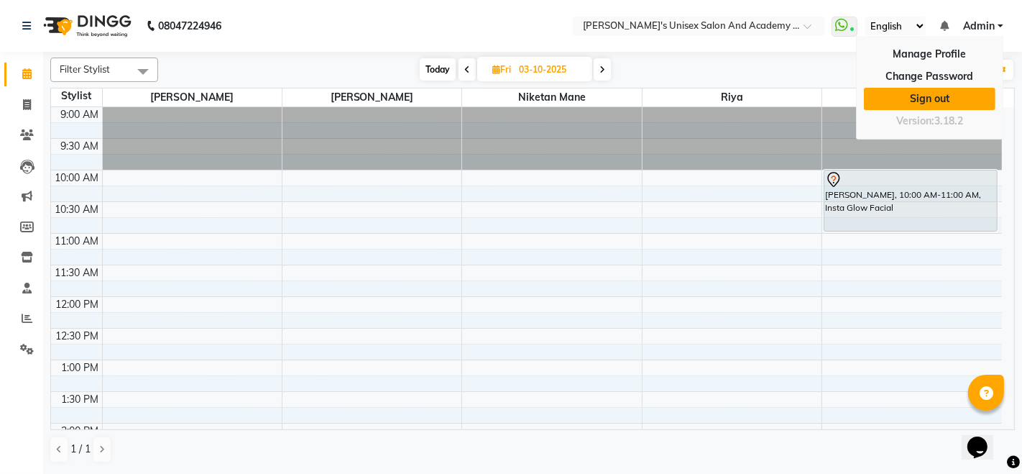
click at [955, 93] on link "Sign out" at bounding box center [930, 99] width 132 height 22
